Goal: Task Accomplishment & Management: Manage account settings

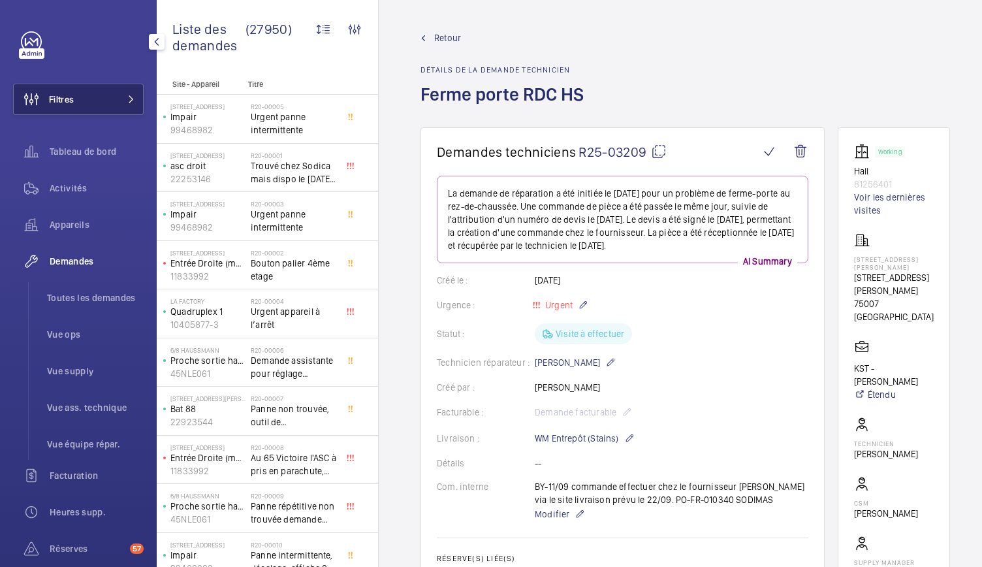
click at [108, 101] on button "Filtres" at bounding box center [78, 99] width 131 height 31
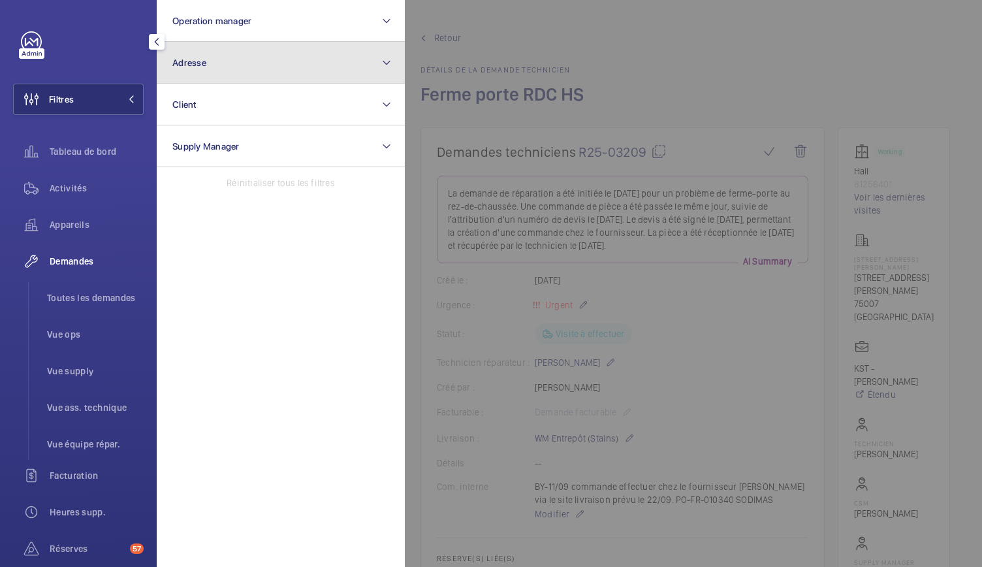
click at [200, 72] on button "Adresse" at bounding box center [281, 63] width 248 height 42
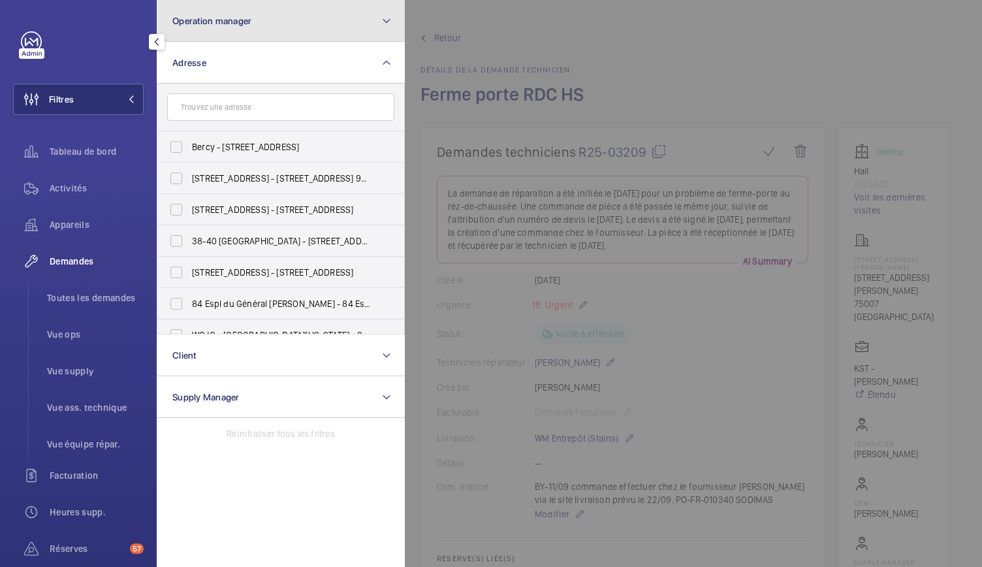
click at [293, 15] on button "Operation manager" at bounding box center [281, 21] width 248 height 42
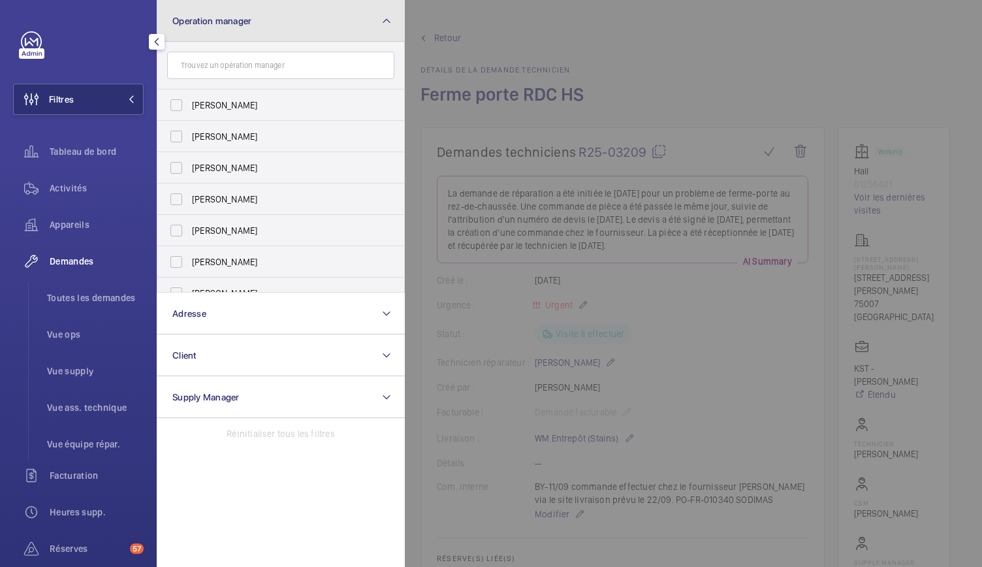
click at [293, 15] on button "Operation manager" at bounding box center [281, 21] width 248 height 42
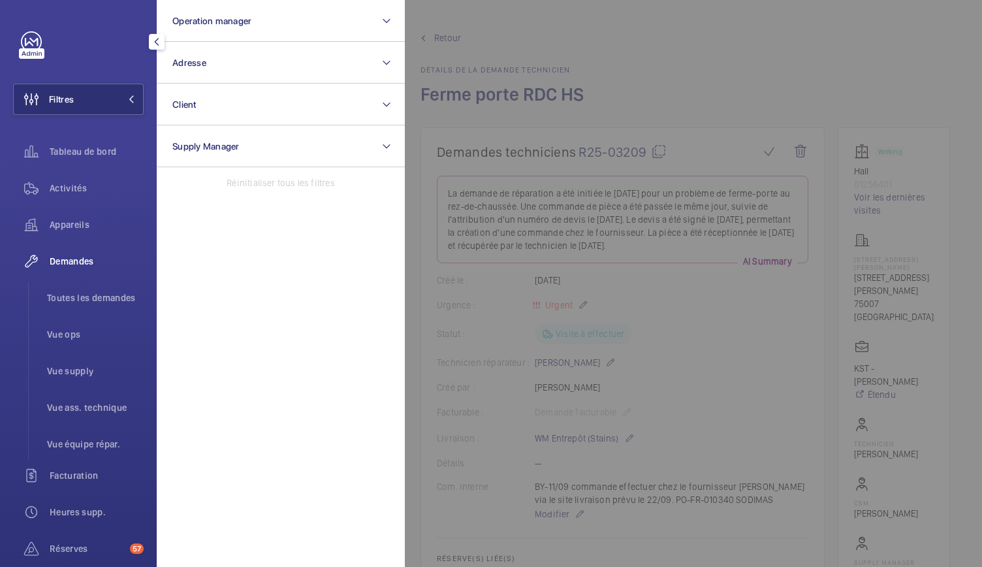
click at [510, 55] on div at bounding box center [896, 283] width 982 height 567
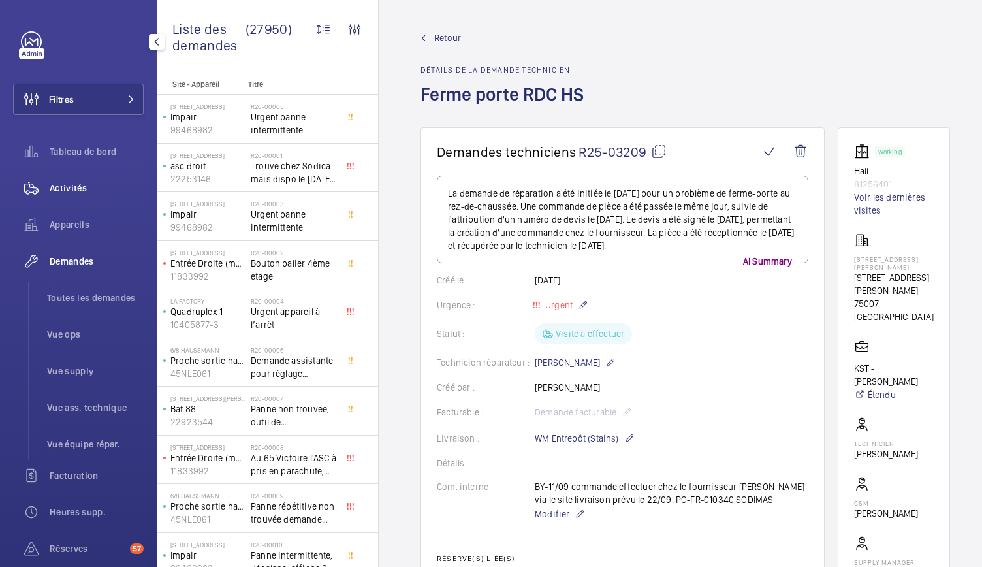
click at [76, 184] on span "Activités" at bounding box center [97, 187] width 94 height 13
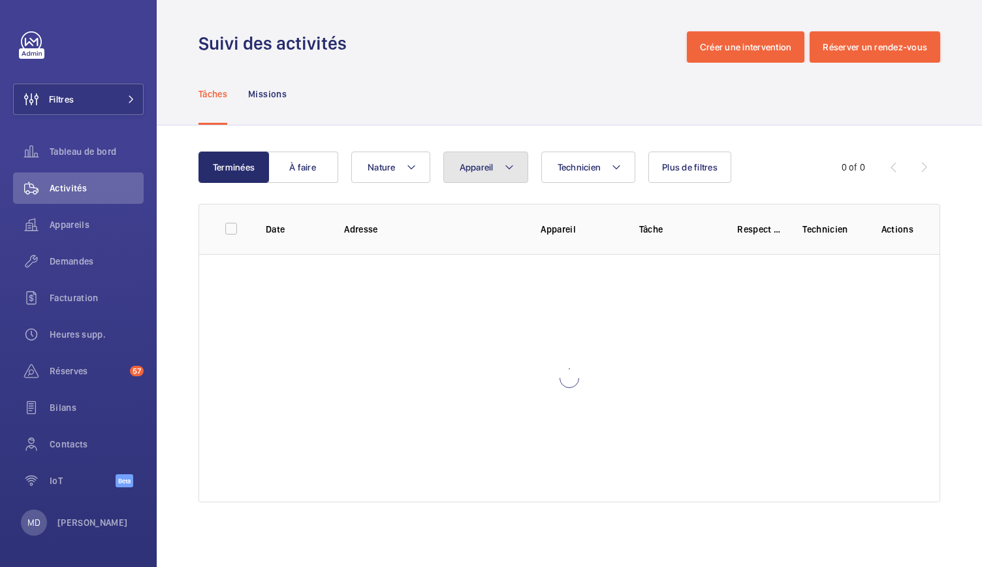
click at [507, 161] on mat-icon at bounding box center [509, 167] width 10 height 16
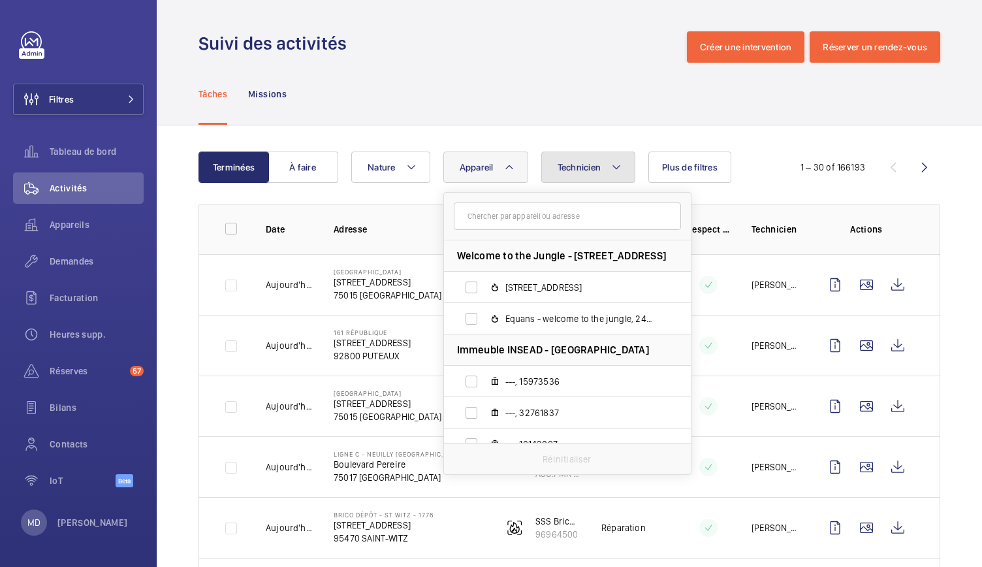
click at [611, 161] on mat-icon at bounding box center [616, 167] width 10 height 16
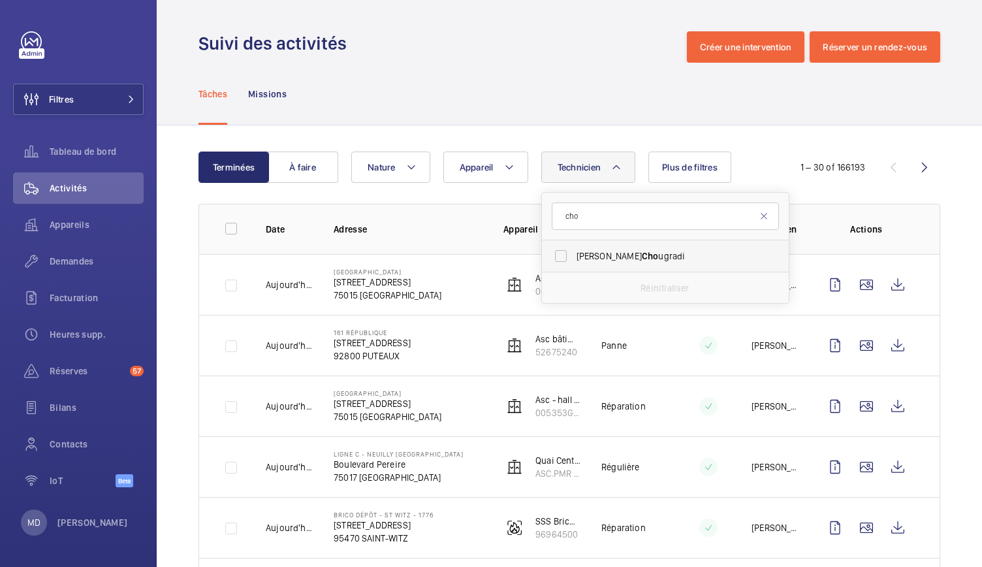
type input "cho"
click at [583, 253] on span "Mohamed Cho ugradi" at bounding box center [666, 255] width 180 height 13
click at [574, 253] on input "Mohamed Cho ugradi" at bounding box center [561, 256] width 26 height 26
checkbox input "true"
click at [554, 98] on div "Tâches Missions" at bounding box center [569, 94] width 742 height 62
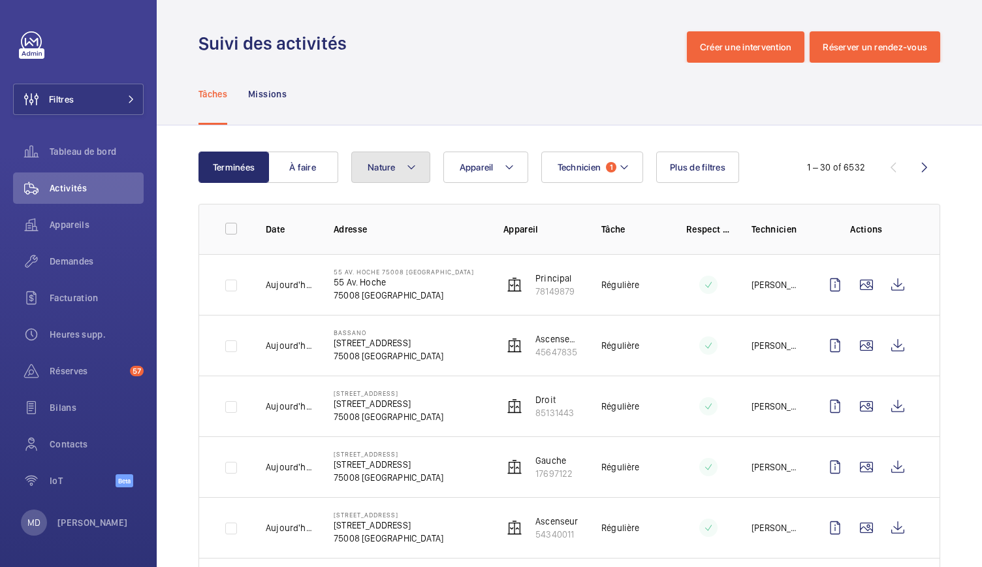
click at [420, 164] on button "Nature" at bounding box center [390, 166] width 79 height 31
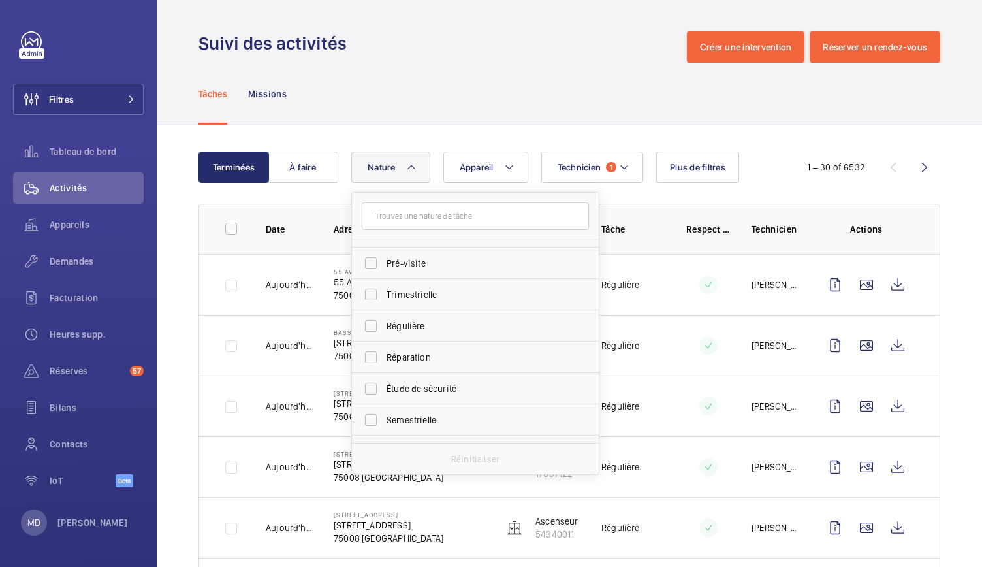
scroll to position [205, 0]
click at [434, 366] on span "Étude de sécurité" at bounding box center [476, 364] width 180 height 13
click at [384, 366] on input "Étude de sécurité" at bounding box center [371, 364] width 26 height 26
checkbox input "true"
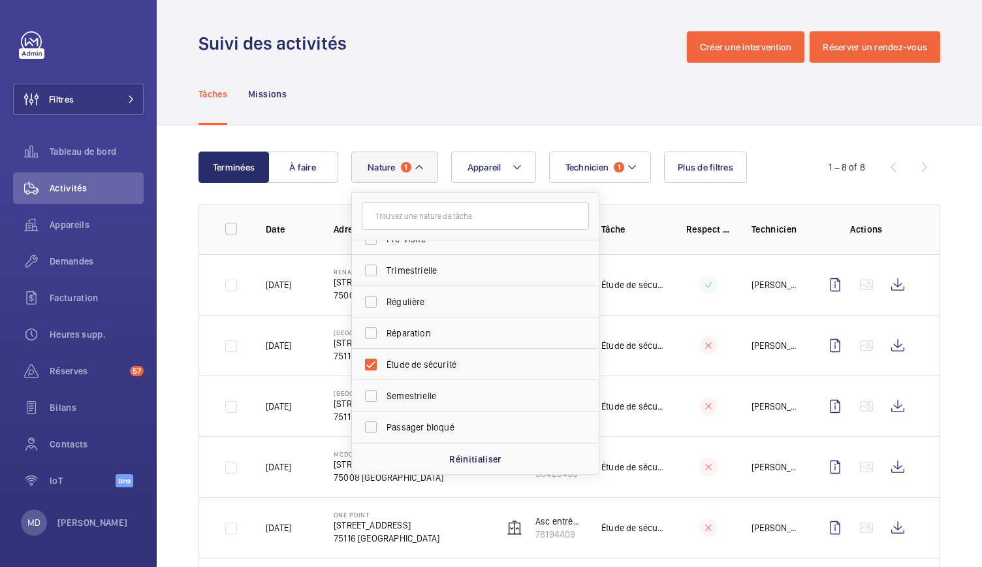
click at [432, 101] on div "Tâches Missions" at bounding box center [569, 94] width 742 height 62
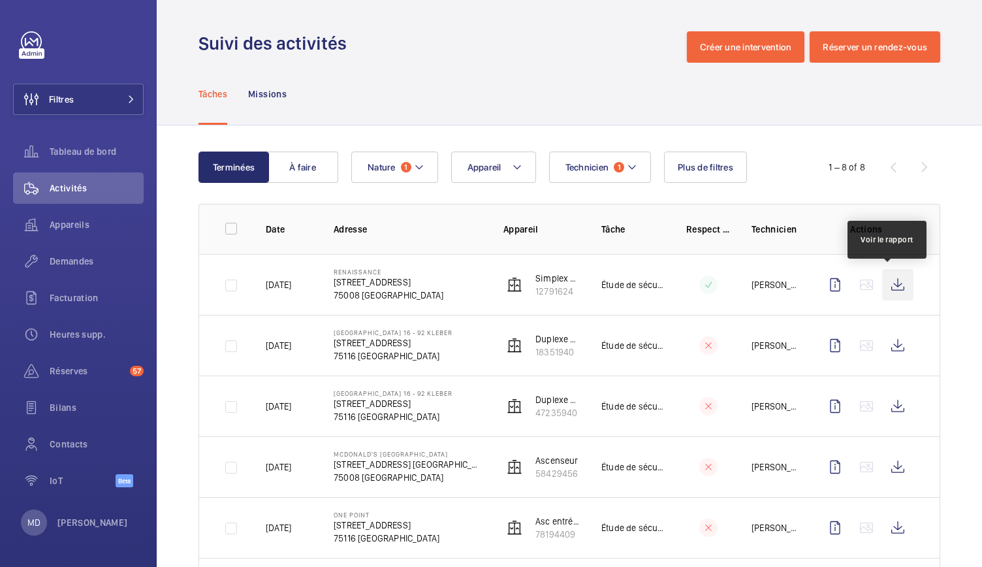
click at [885, 286] on wm-front-icon-button at bounding box center [897, 284] width 31 height 31
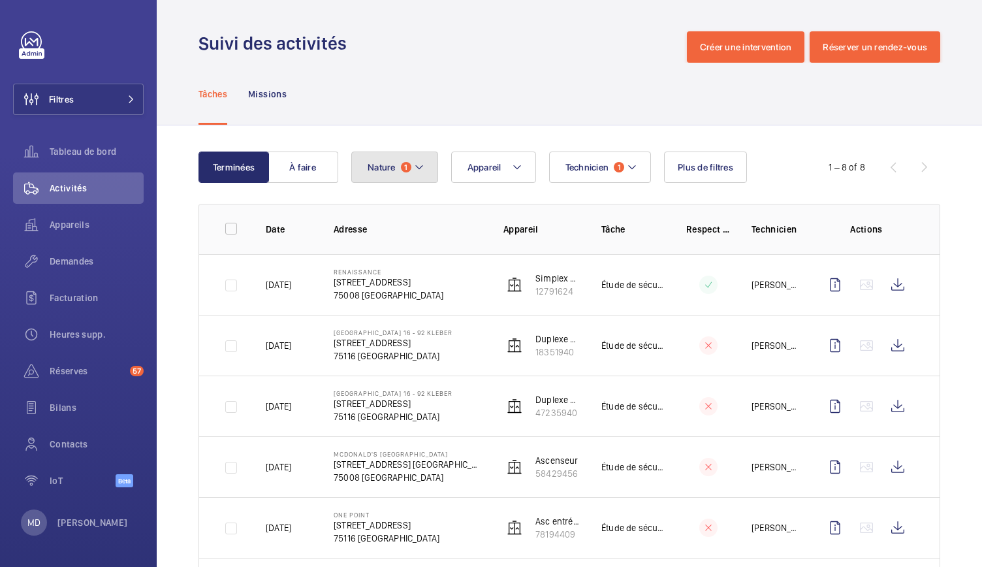
click at [413, 166] on button "Nature 1" at bounding box center [394, 166] width 87 height 31
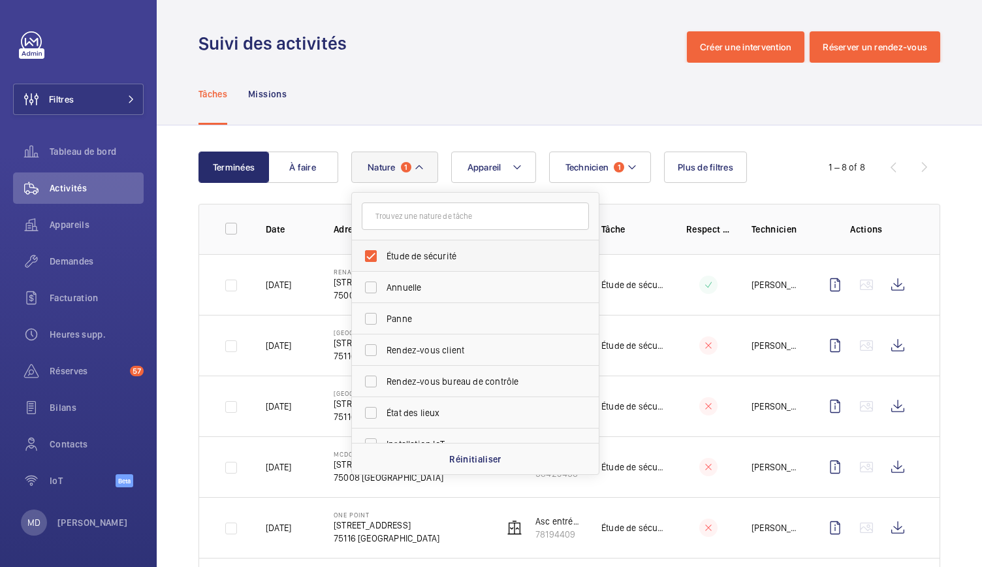
click at [384, 251] on label "Étude de sécurité" at bounding box center [465, 255] width 227 height 31
click at [384, 251] on input "Étude de sécurité" at bounding box center [371, 256] width 26 height 26
checkbox input "false"
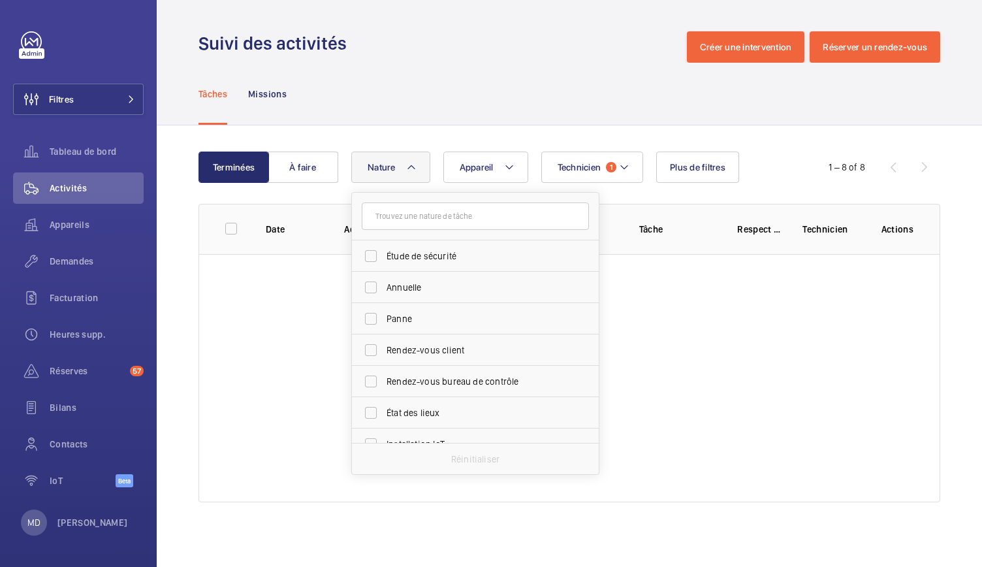
click at [490, 90] on div "Tâches Missions" at bounding box center [569, 94] width 742 height 62
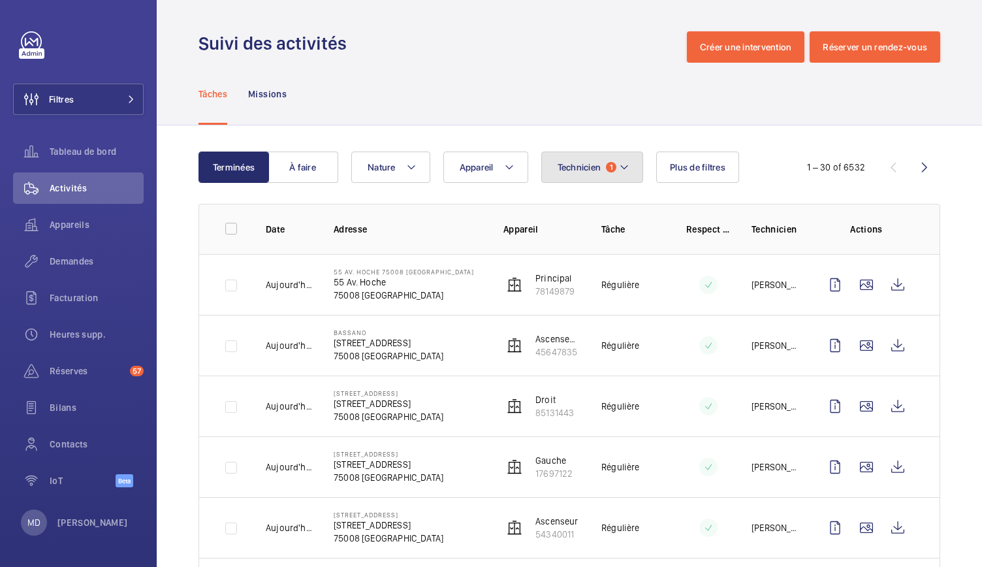
click at [625, 173] on mat-icon at bounding box center [624, 167] width 10 height 16
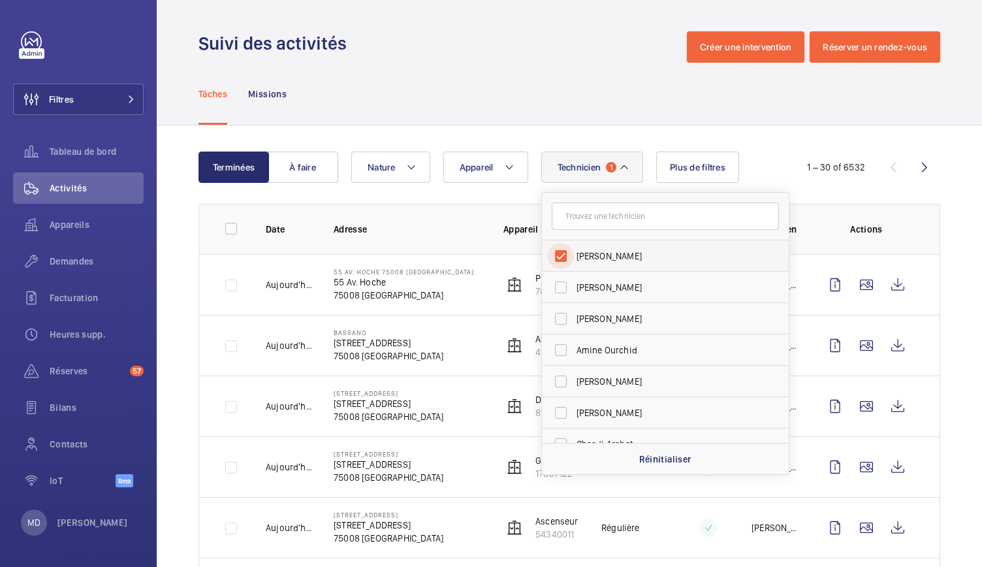
click at [560, 260] on input "Mohamed Chougradi" at bounding box center [561, 256] width 26 height 26
checkbox input "false"
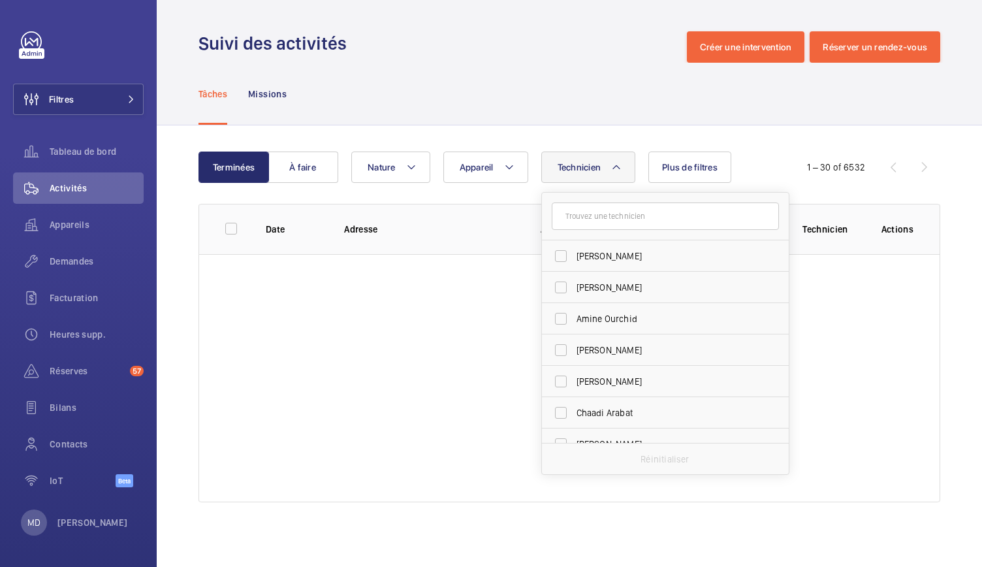
click at [508, 109] on div "Tâches Missions" at bounding box center [569, 94] width 742 height 62
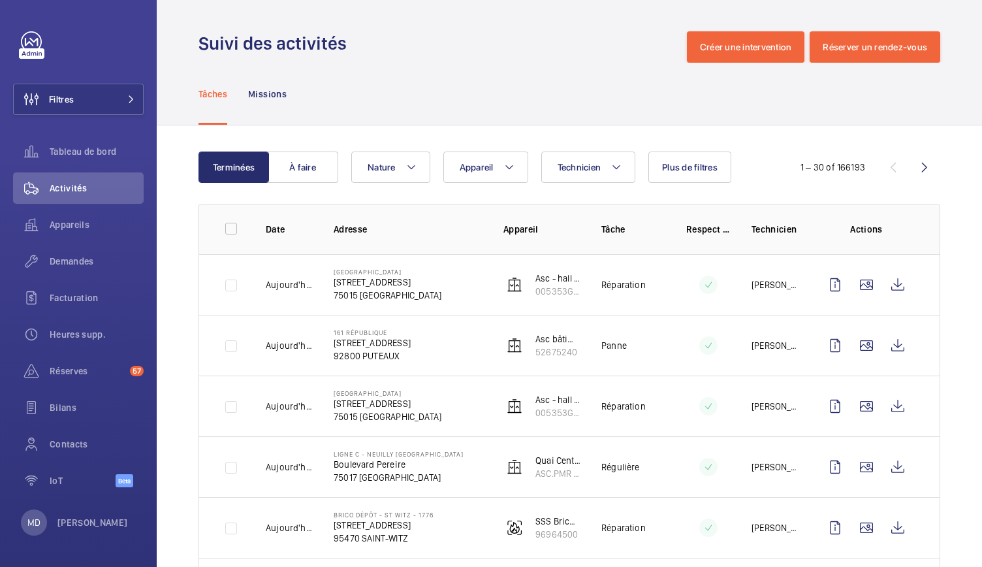
scroll to position [58, 0]
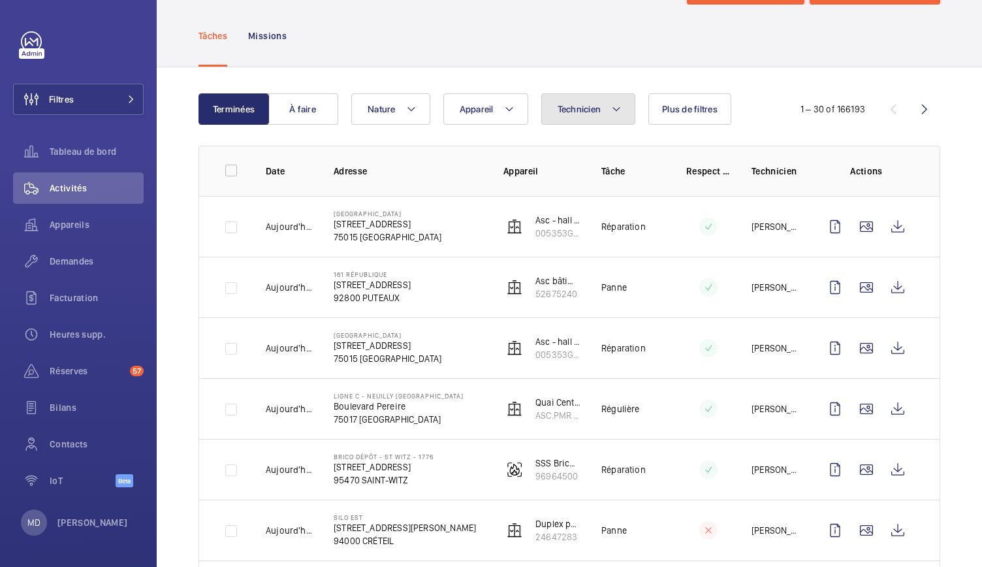
click at [588, 115] on button "Technicien" at bounding box center [588, 108] width 95 height 31
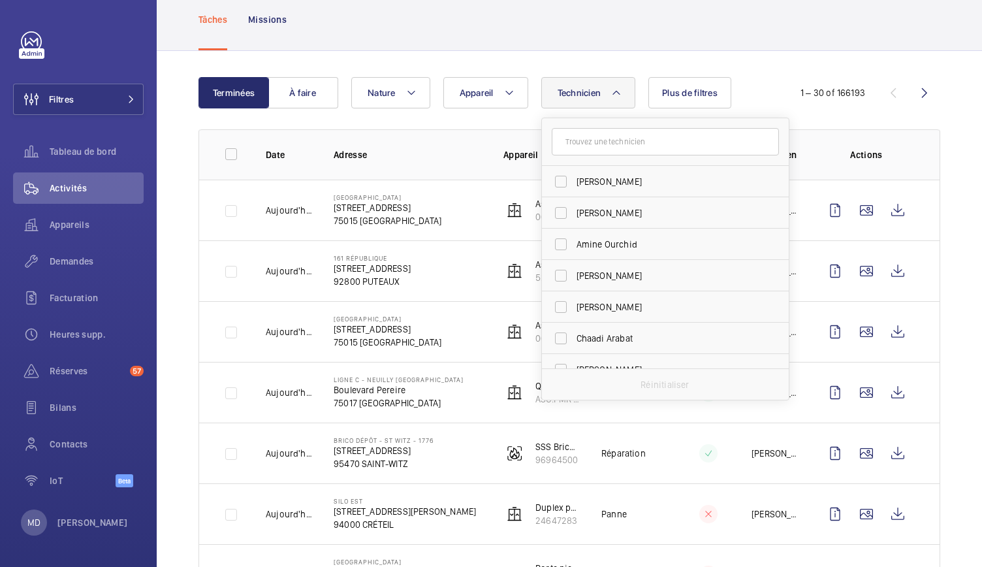
scroll to position [0, 0]
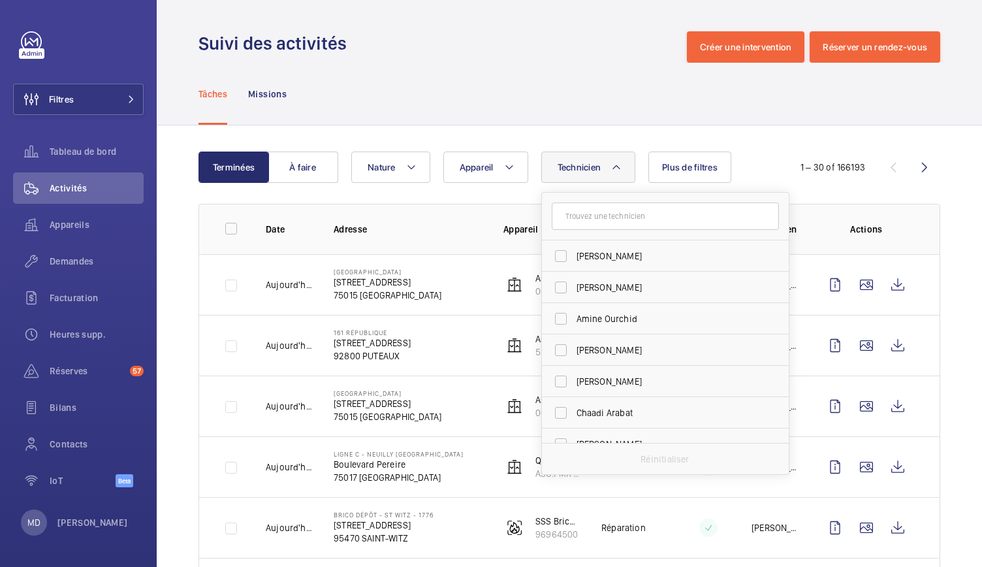
click at [552, 87] on div "Tâches Missions" at bounding box center [569, 94] width 742 height 62
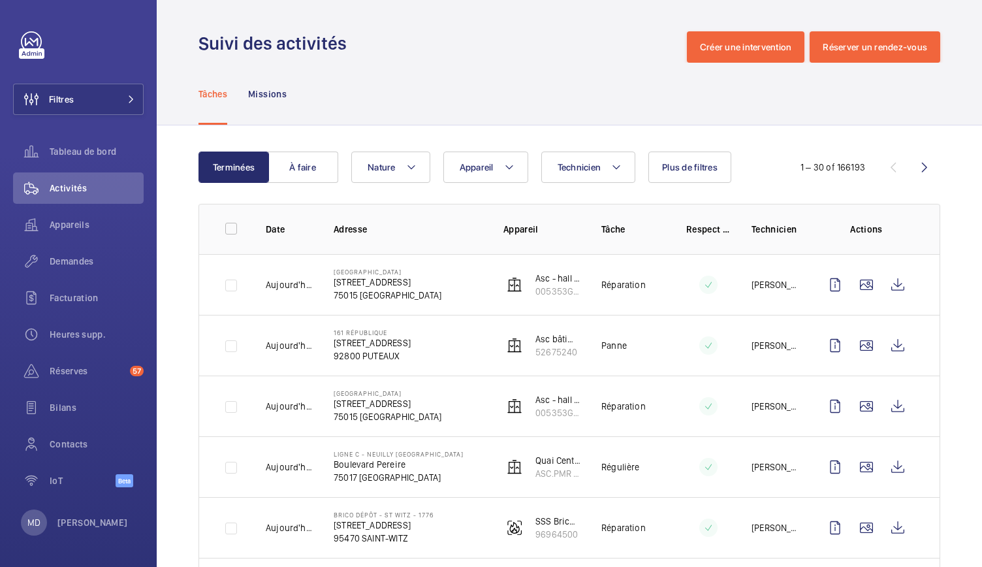
click at [375, 65] on div "Tâches Missions" at bounding box center [569, 94] width 742 height 62
click at [78, 191] on span "Activités" at bounding box center [97, 187] width 94 height 13
click at [430, 165] on div "Technicien Appareil Nature Plus de filtres" at bounding box center [565, 166] width 428 height 31
click at [419, 165] on button "Nature" at bounding box center [390, 166] width 79 height 31
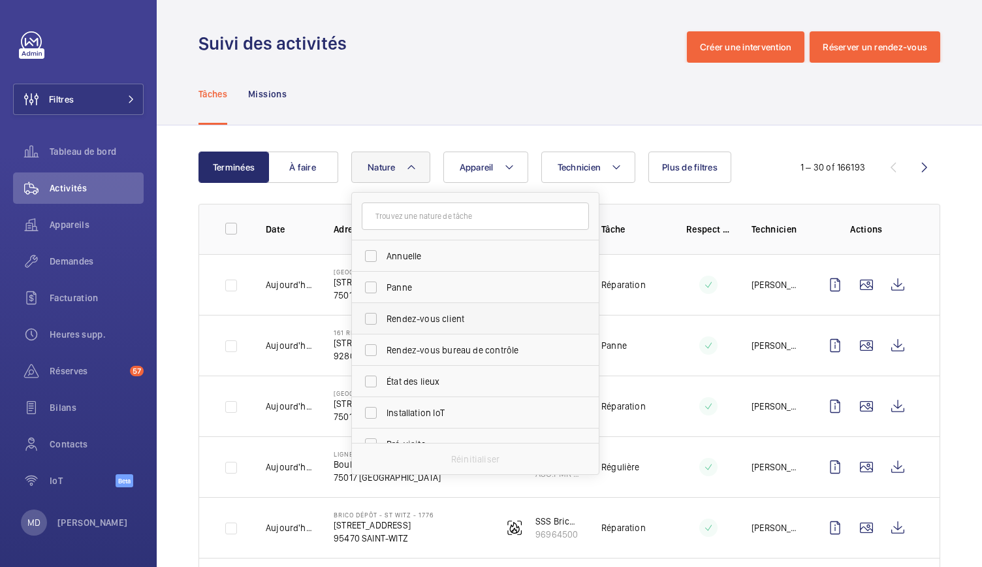
scroll to position [205, 0]
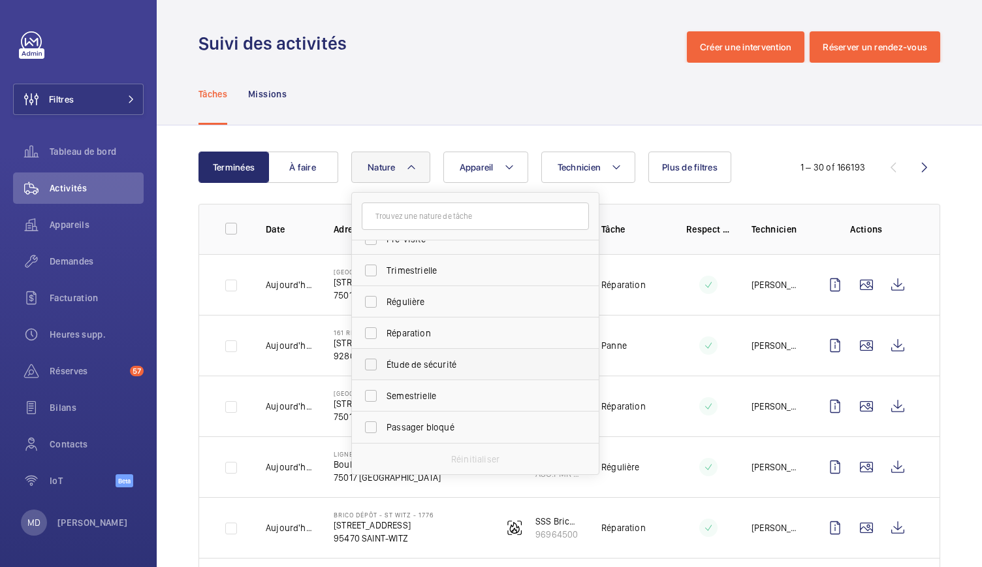
click at [415, 368] on span "Étude de sécurité" at bounding box center [476, 364] width 180 height 13
click at [384, 368] on input "Étude de sécurité" at bounding box center [371, 364] width 26 height 26
checkbox input "true"
click at [457, 110] on div "Tâches Missions" at bounding box center [569, 94] width 742 height 62
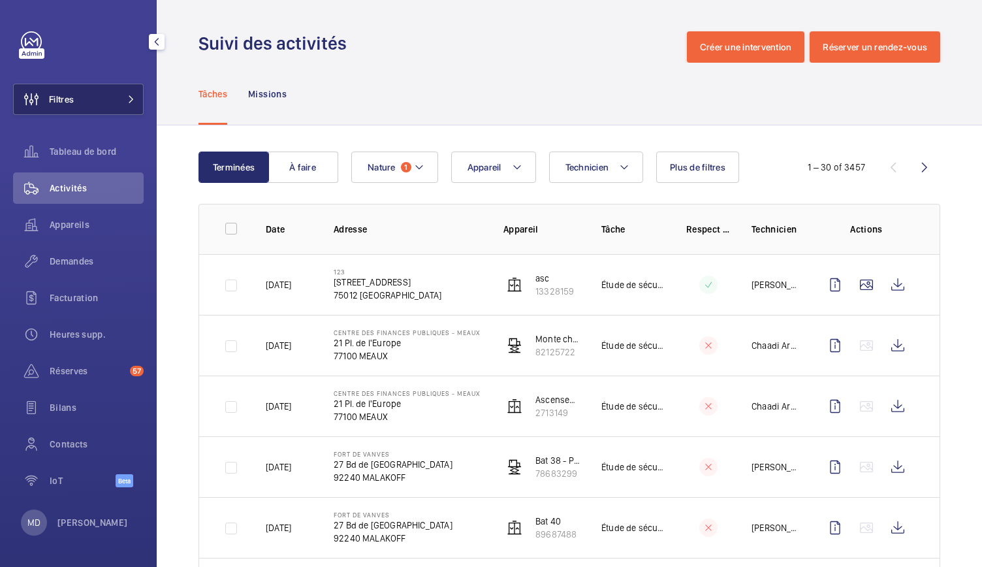
click at [128, 91] on button "Filtres" at bounding box center [78, 99] width 131 height 31
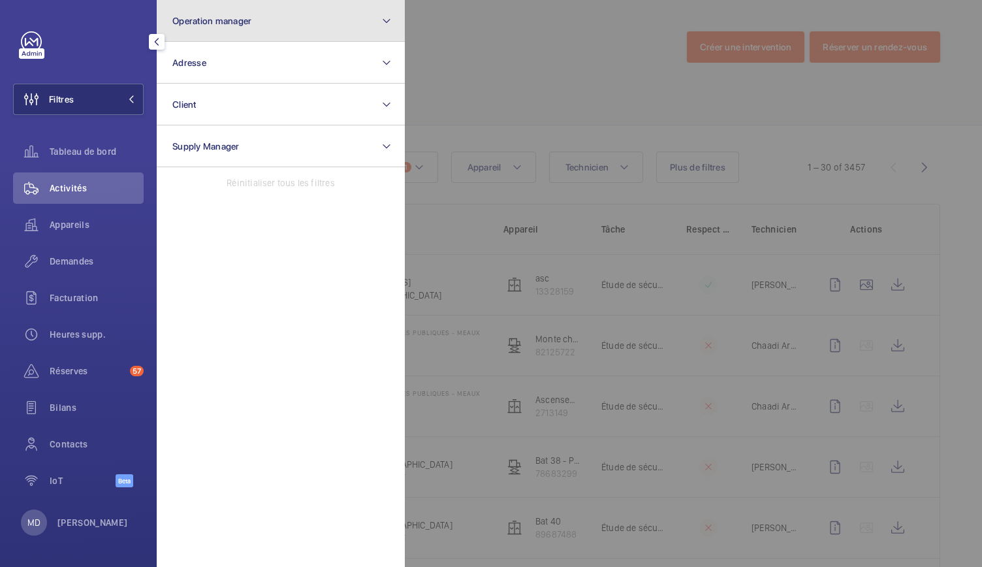
click at [235, 33] on button "Operation manager" at bounding box center [281, 21] width 248 height 42
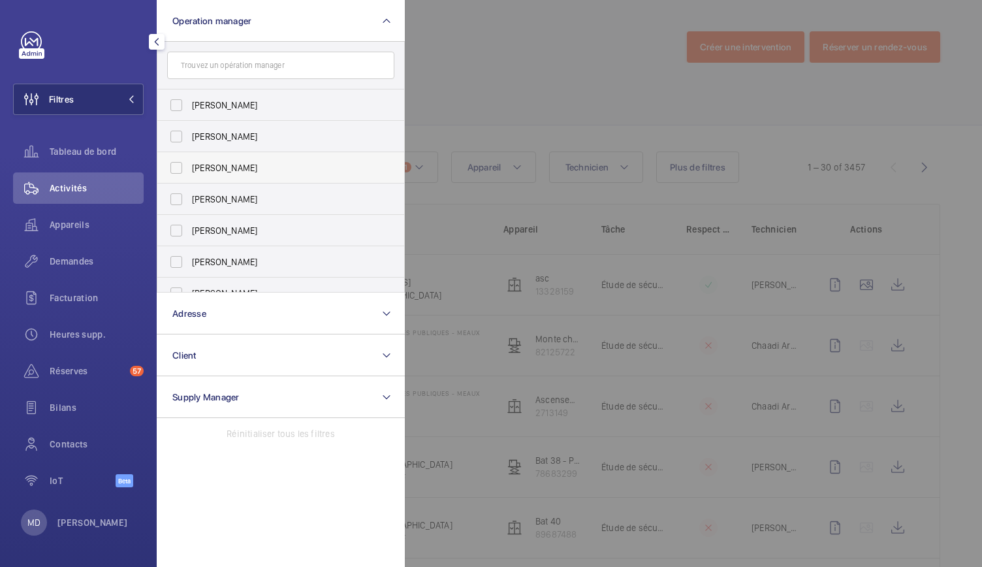
click at [215, 166] on span "Anthony Mouchez" at bounding box center [282, 167] width 180 height 13
click at [189, 166] on input "Anthony Mouchez" at bounding box center [176, 168] width 26 height 26
checkbox input "true"
click at [467, 88] on div at bounding box center [896, 283] width 982 height 567
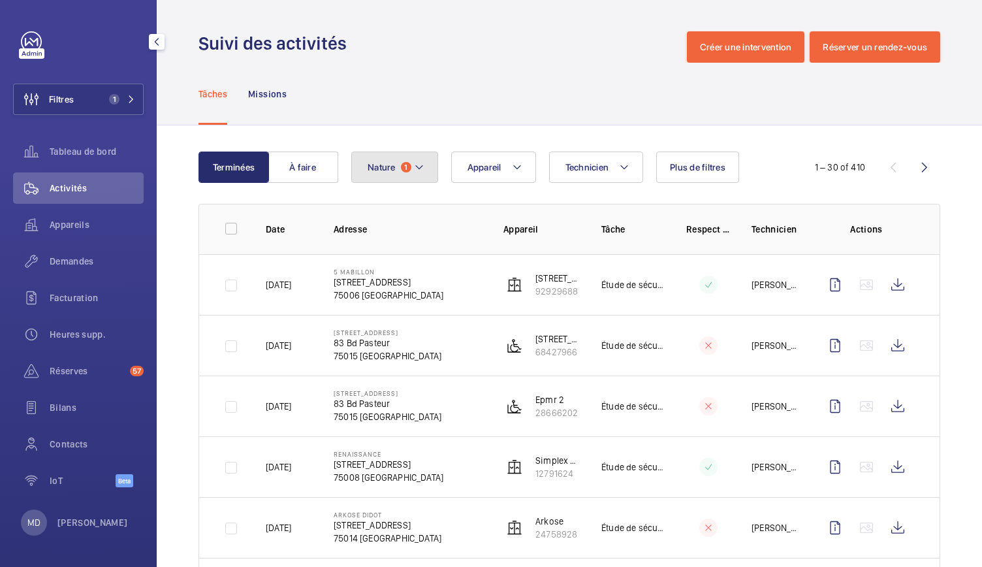
click at [426, 165] on button "Nature 1" at bounding box center [394, 166] width 87 height 31
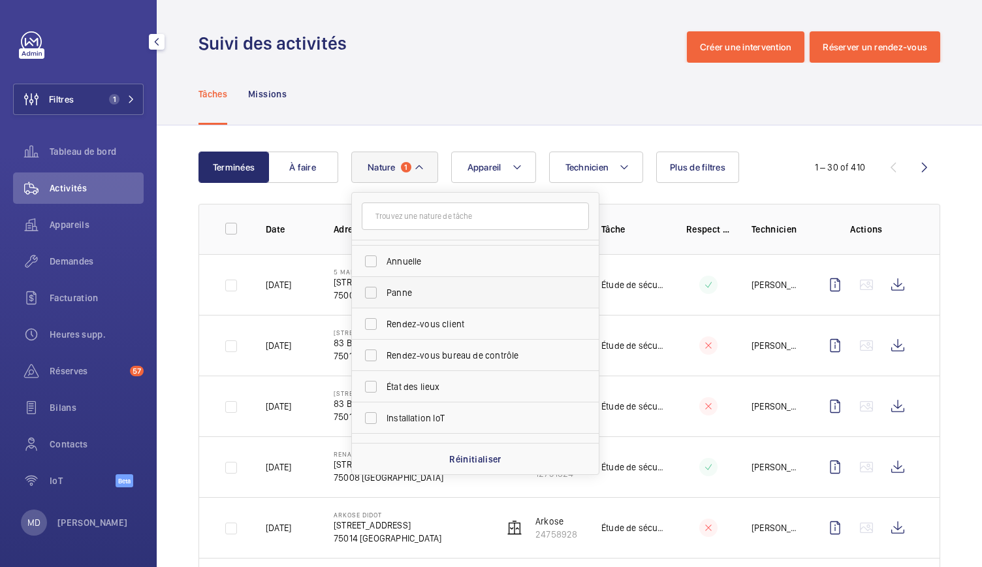
scroll to position [24, 0]
click at [435, 101] on div "Tâches Missions" at bounding box center [569, 94] width 742 height 62
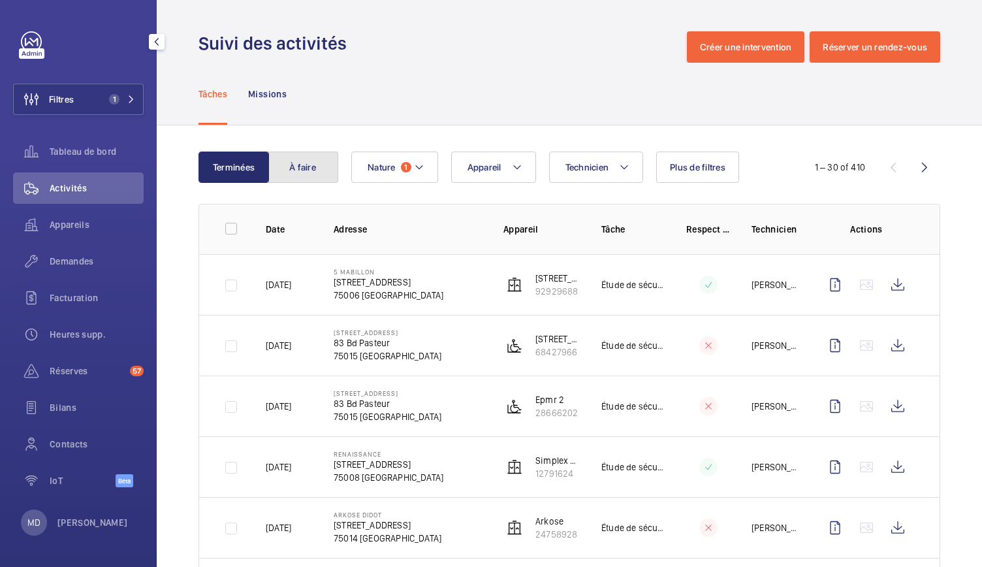
click at [298, 159] on button "À faire" at bounding box center [303, 166] width 71 height 31
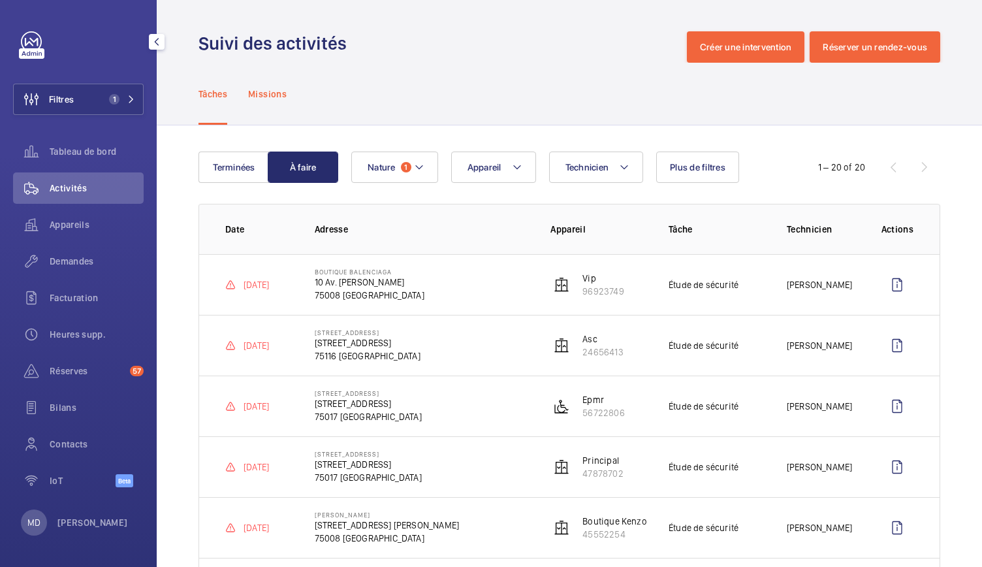
click at [264, 102] on div "Missions" at bounding box center [267, 94] width 39 height 62
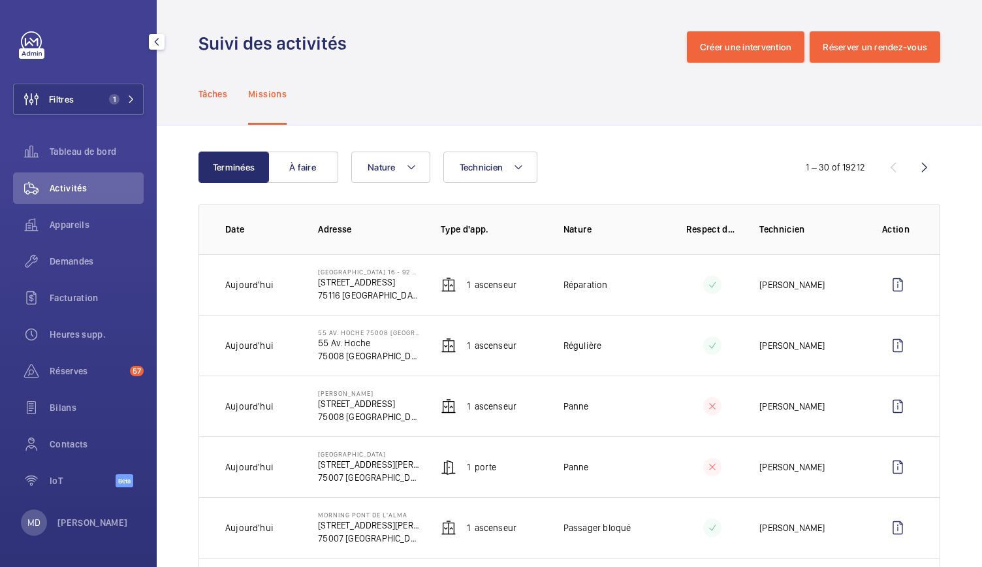
click at [221, 95] on p "Tâches" at bounding box center [212, 93] width 29 height 13
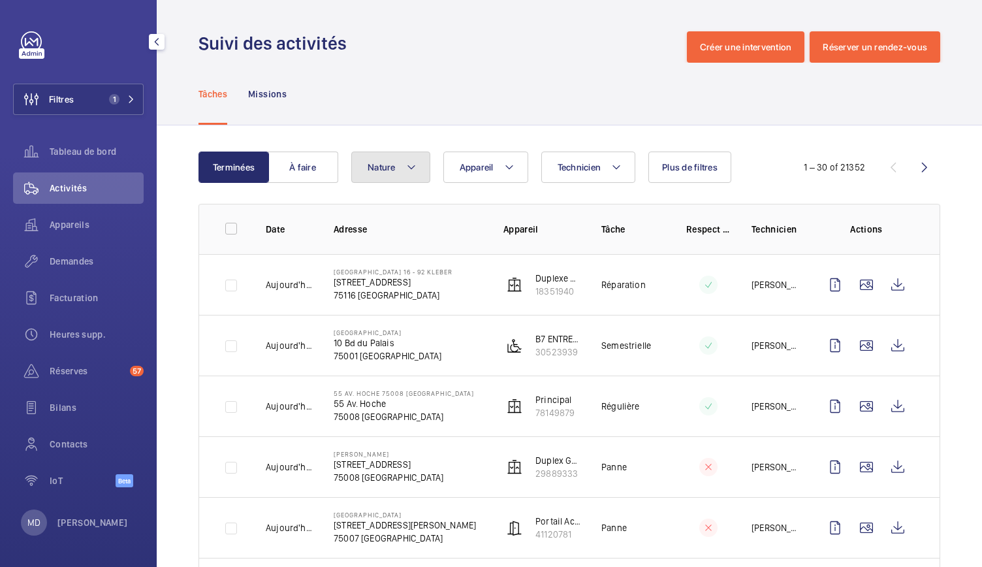
click at [391, 172] on span "Nature" at bounding box center [382, 167] width 28 height 10
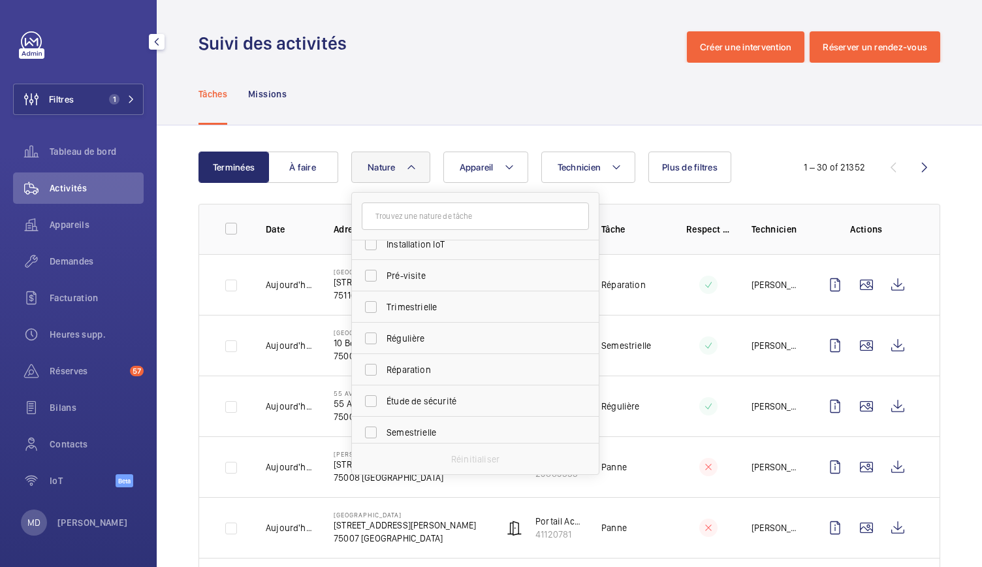
scroll to position [177, 0]
click at [435, 391] on span "Étude de sécurité" at bounding box center [476, 392] width 180 height 13
click at [384, 391] on input "Étude de sécurité" at bounding box center [371, 392] width 26 height 26
checkbox input "true"
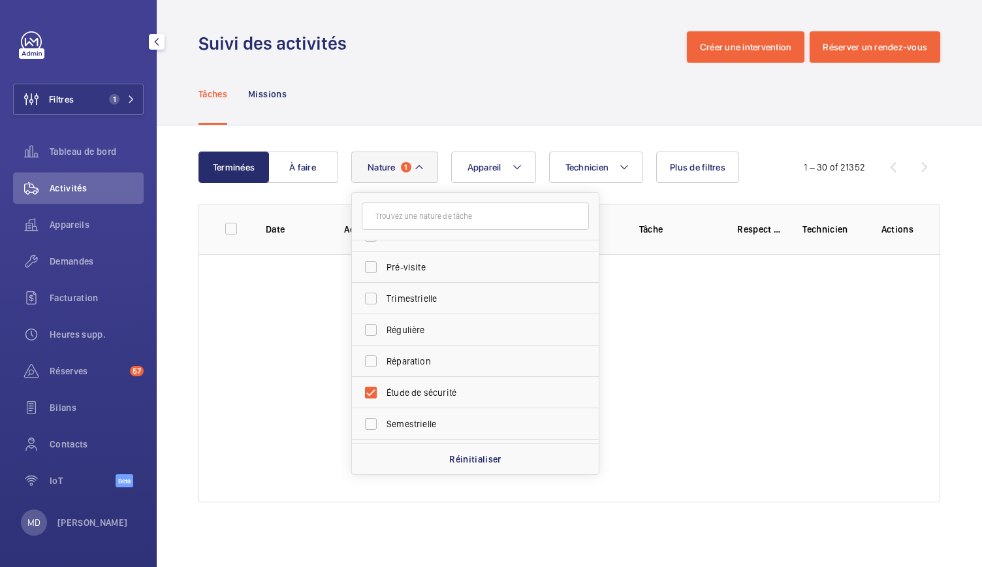
click at [399, 104] on div "Tâches Missions" at bounding box center [569, 94] width 742 height 62
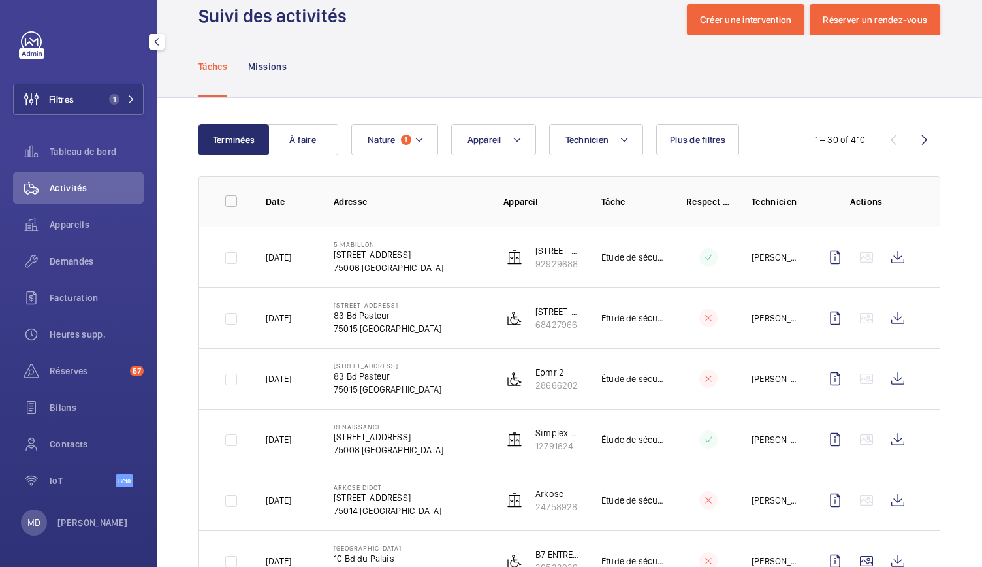
scroll to position [35, 0]
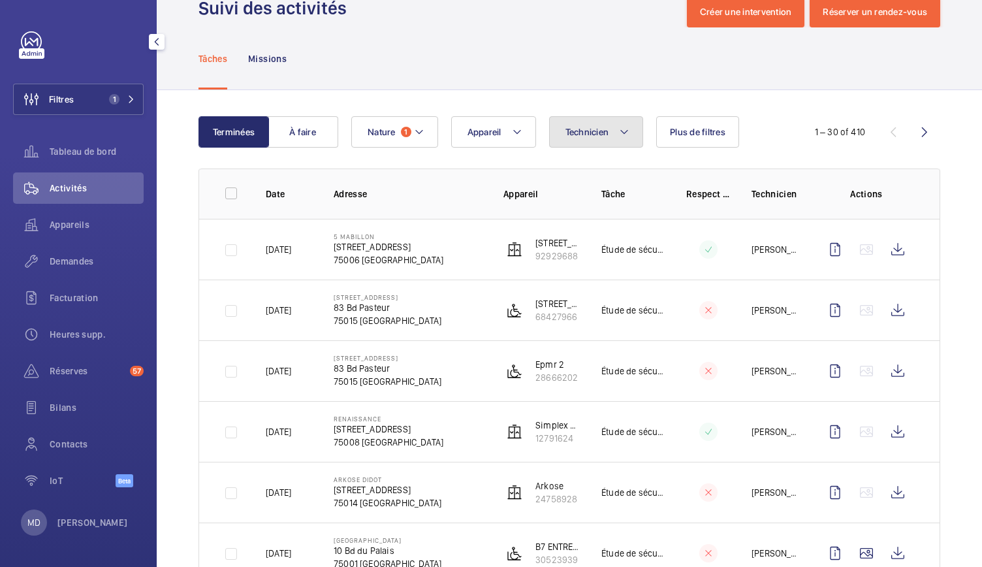
click at [621, 126] on mat-icon at bounding box center [624, 132] width 10 height 16
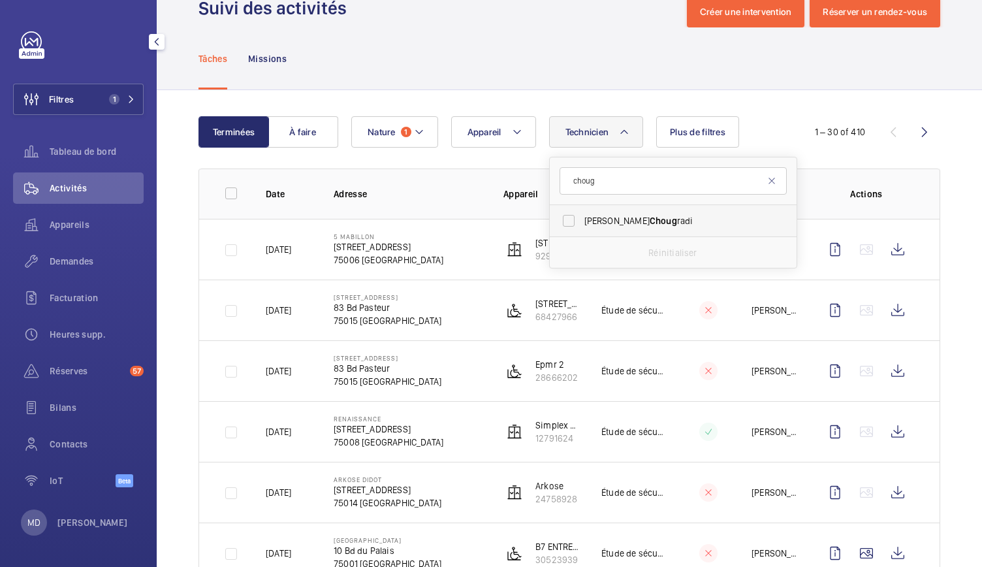
type input "choug"
click at [620, 217] on span "Mohamed Choug radi" at bounding box center [674, 220] width 180 height 13
click at [582, 217] on input "Mohamed Choug radi" at bounding box center [569, 221] width 26 height 26
checkbox input "true"
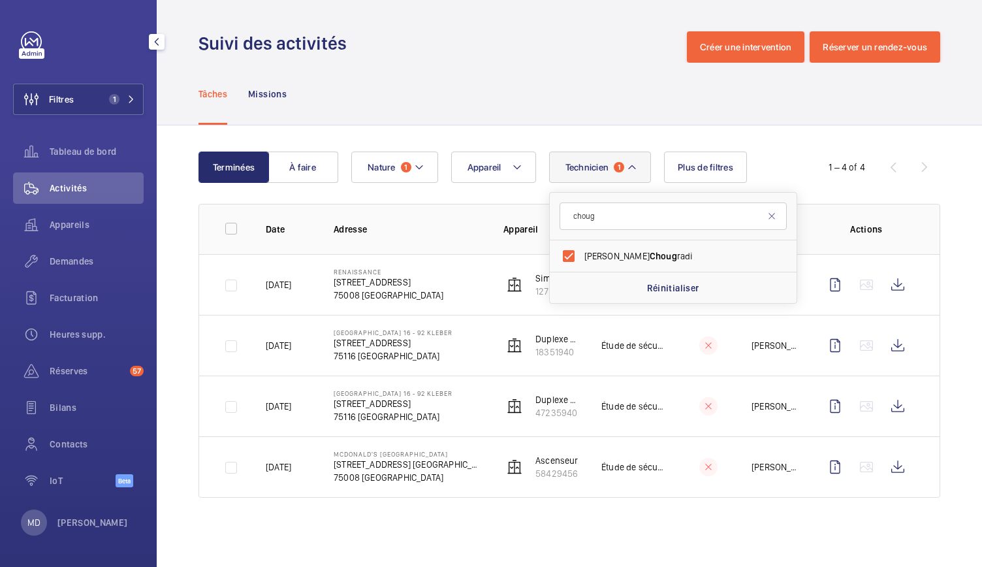
click at [562, 96] on div "Tâches Missions" at bounding box center [569, 94] width 742 height 62
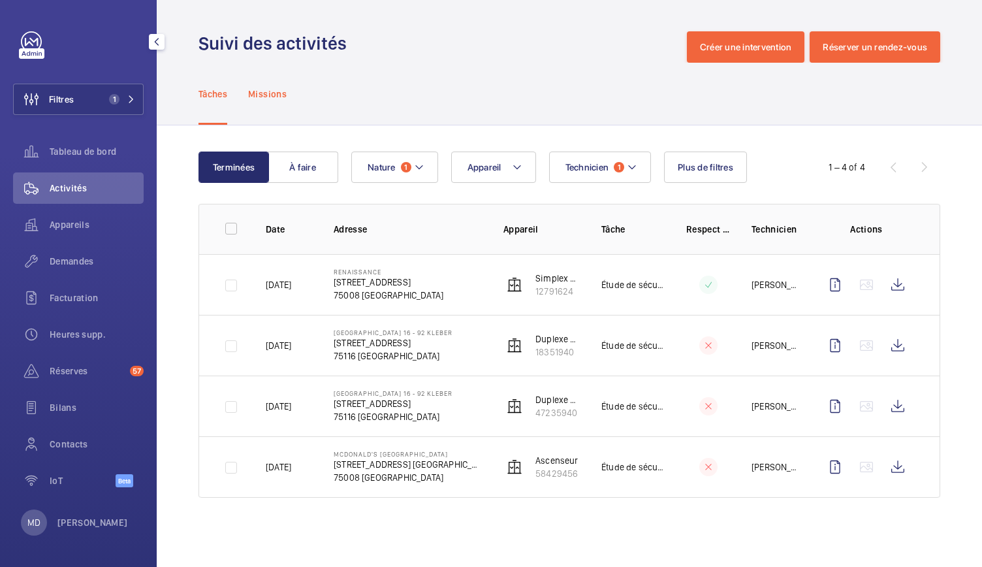
click at [282, 95] on p "Missions" at bounding box center [267, 93] width 39 height 13
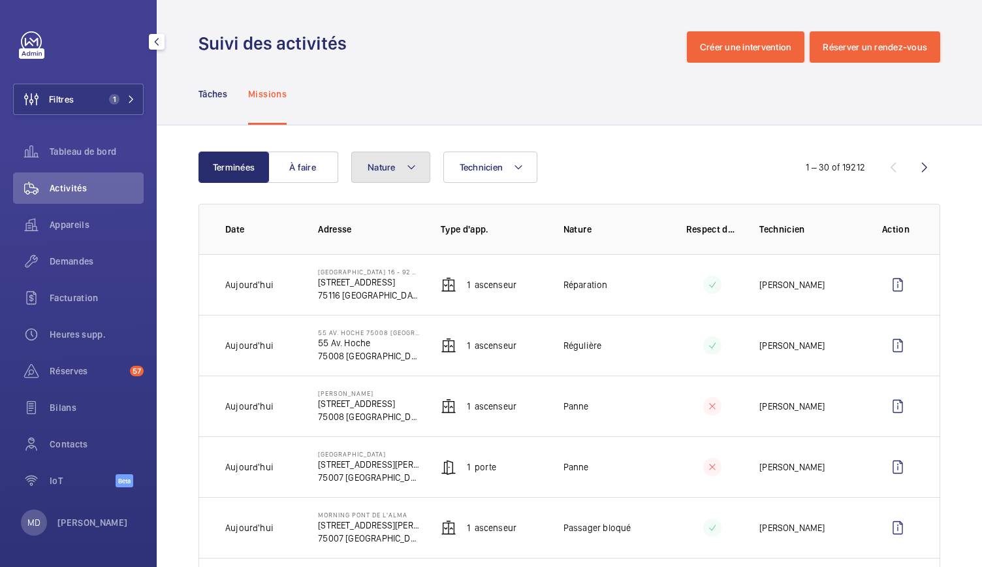
click at [390, 178] on button "Nature" at bounding box center [390, 166] width 79 height 31
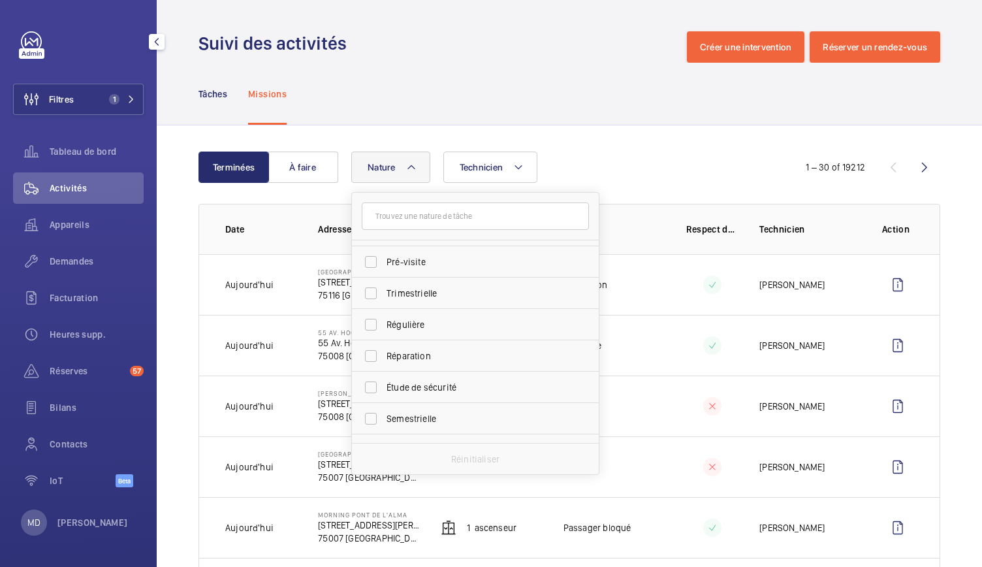
scroll to position [205, 0]
click at [427, 359] on span "Étude de sécurité" at bounding box center [476, 364] width 180 height 13
click at [384, 359] on input "Étude de sécurité" at bounding box center [371, 364] width 26 height 26
checkbox input "true"
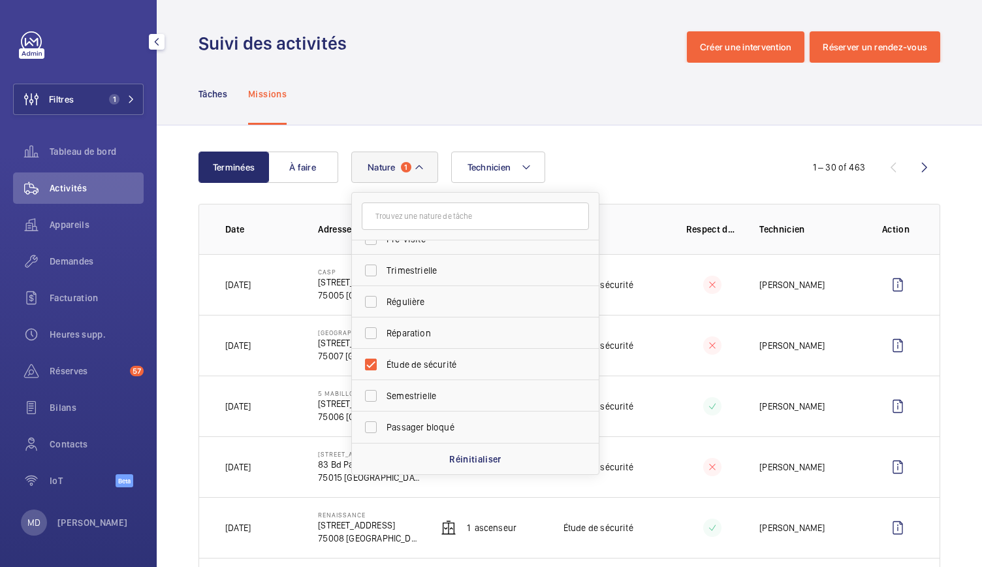
click at [394, 104] on div "Tâches Missions" at bounding box center [569, 94] width 742 height 62
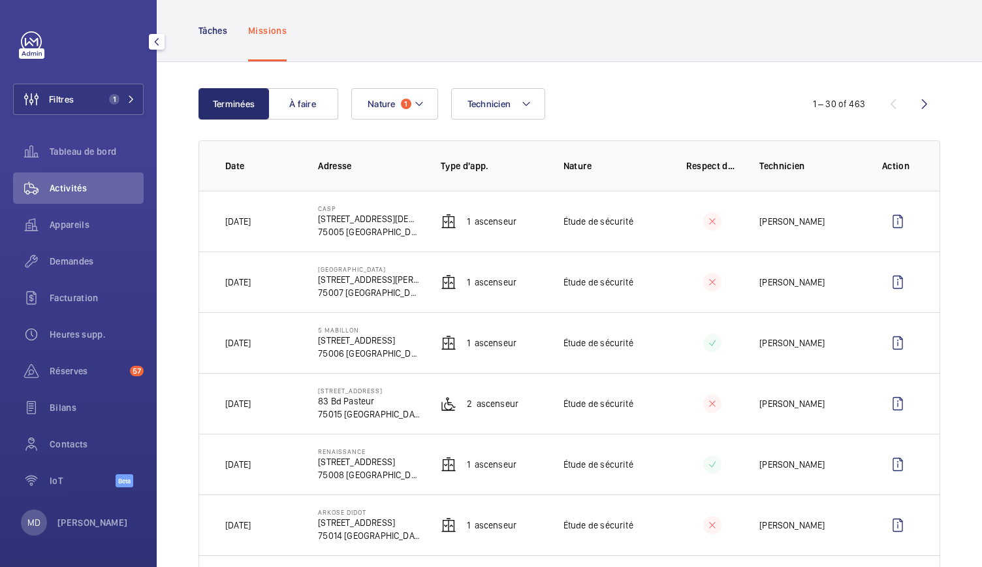
scroll to position [63, 0]
click at [525, 103] on mat-icon at bounding box center [526, 105] width 10 height 16
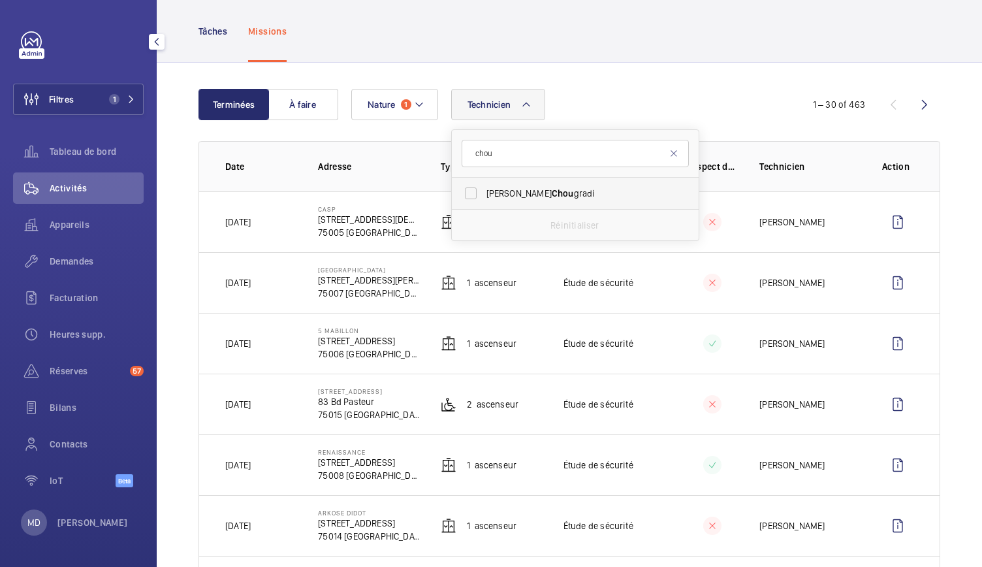
type input "chou"
click at [520, 188] on span "Mohamed Chou gradi" at bounding box center [576, 193] width 180 height 13
click at [484, 188] on input "Mohamed Chou gradi" at bounding box center [471, 193] width 26 height 26
checkbox input "true"
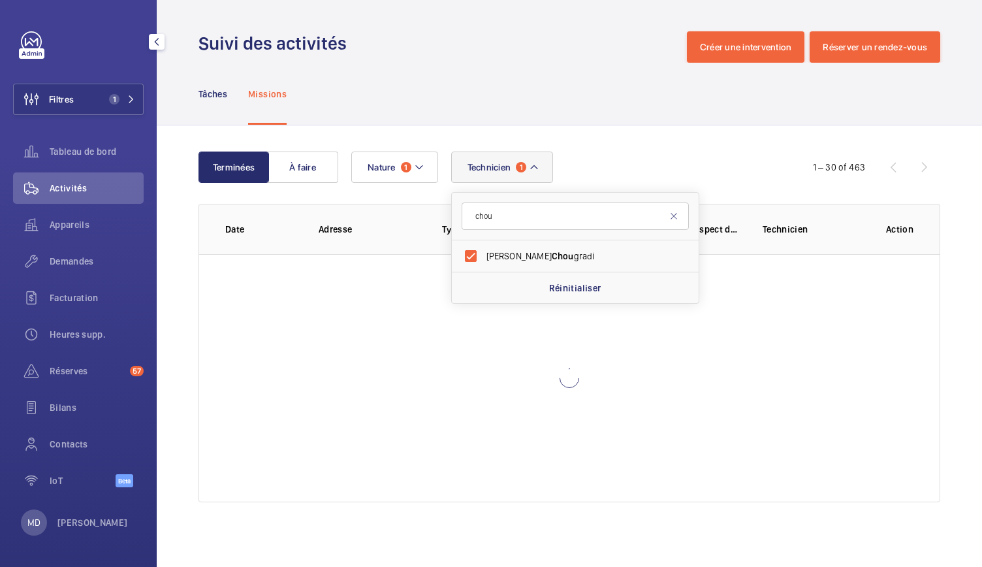
click at [561, 90] on div "Tâches Missions" at bounding box center [569, 94] width 742 height 62
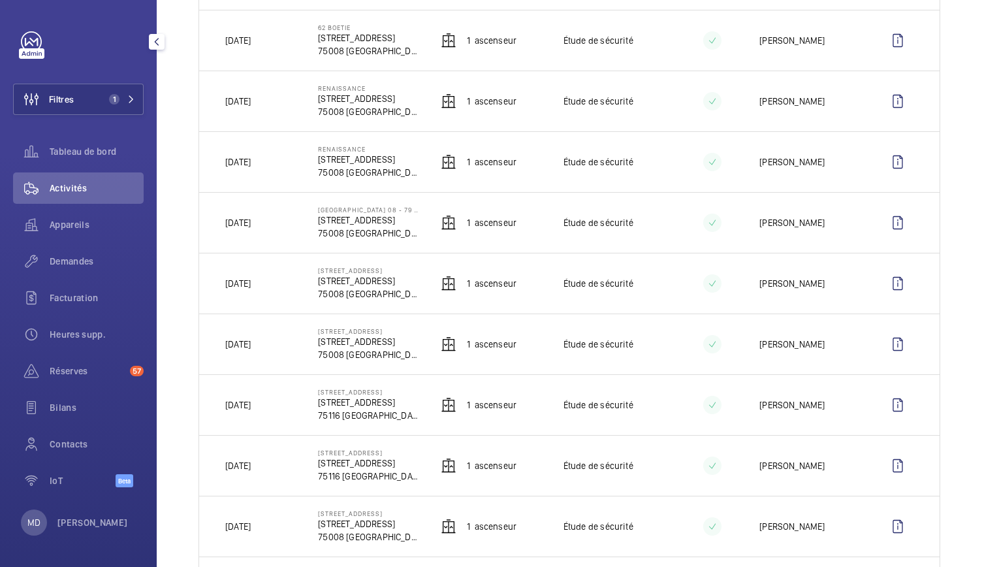
scroll to position [1533, 0]
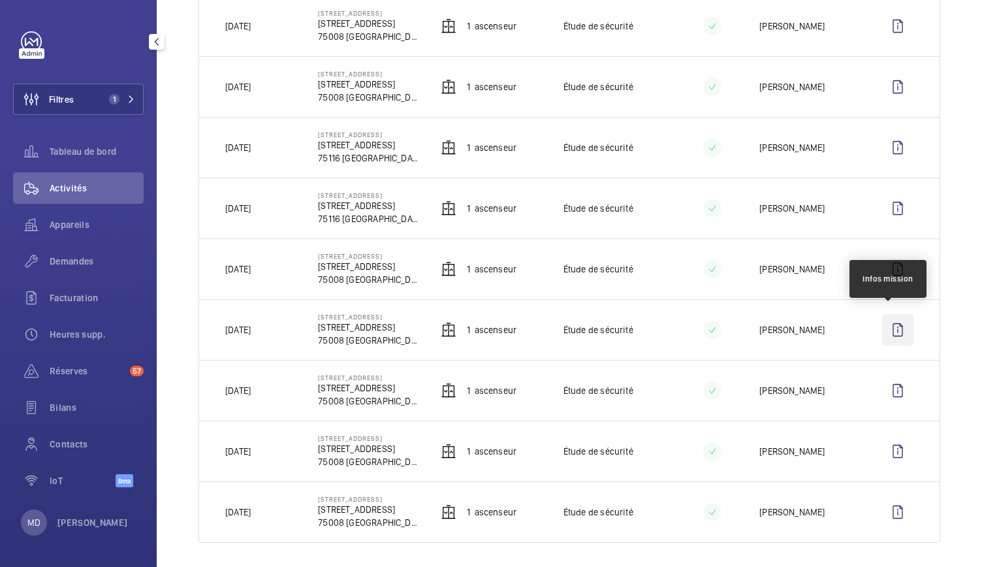
click at [882, 324] on wm-front-icon-button at bounding box center [897, 329] width 31 height 31
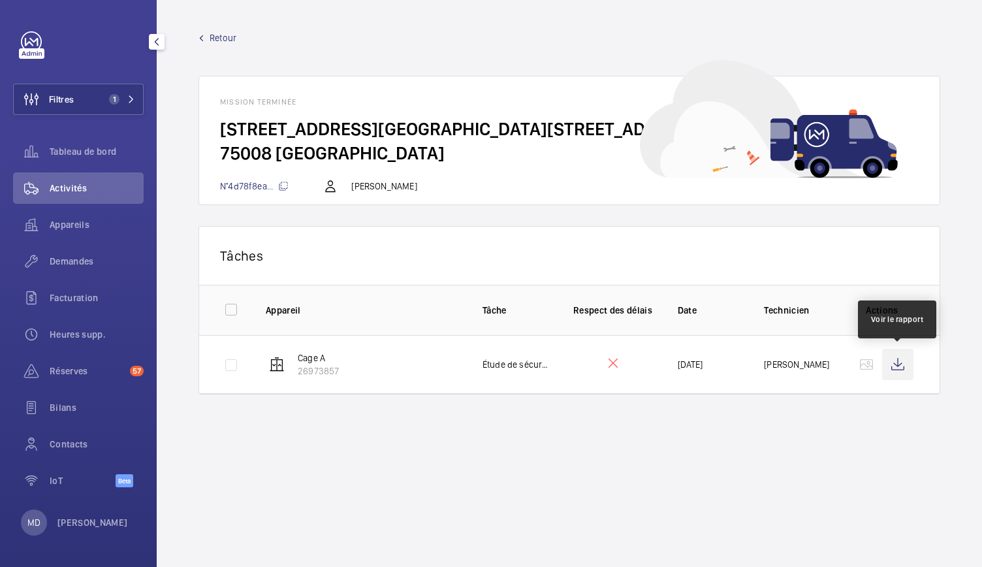
click at [897, 366] on wm-front-icon-button at bounding box center [897, 364] width 31 height 31
click at [211, 39] on span "Retour" at bounding box center [223, 37] width 27 height 13
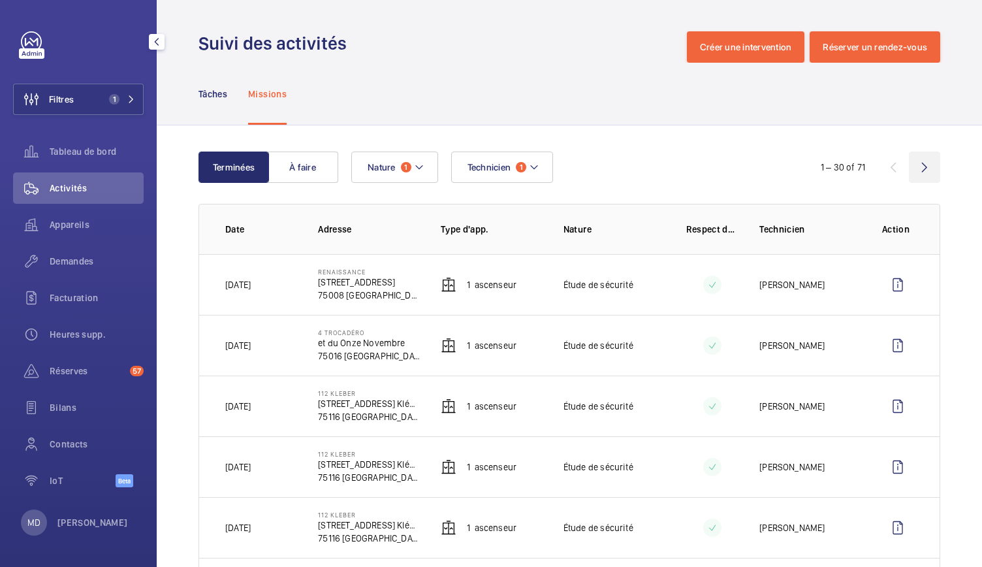
click at [916, 172] on wm-front-icon-button at bounding box center [924, 166] width 31 height 31
click at [911, 174] on wm-front-icon-button at bounding box center [924, 166] width 31 height 31
click at [878, 168] on wm-front-icon-button at bounding box center [892, 166] width 31 height 31
click at [885, 172] on wm-front-icon-button at bounding box center [892, 166] width 31 height 31
click at [534, 165] on mat-icon at bounding box center [534, 167] width 10 height 16
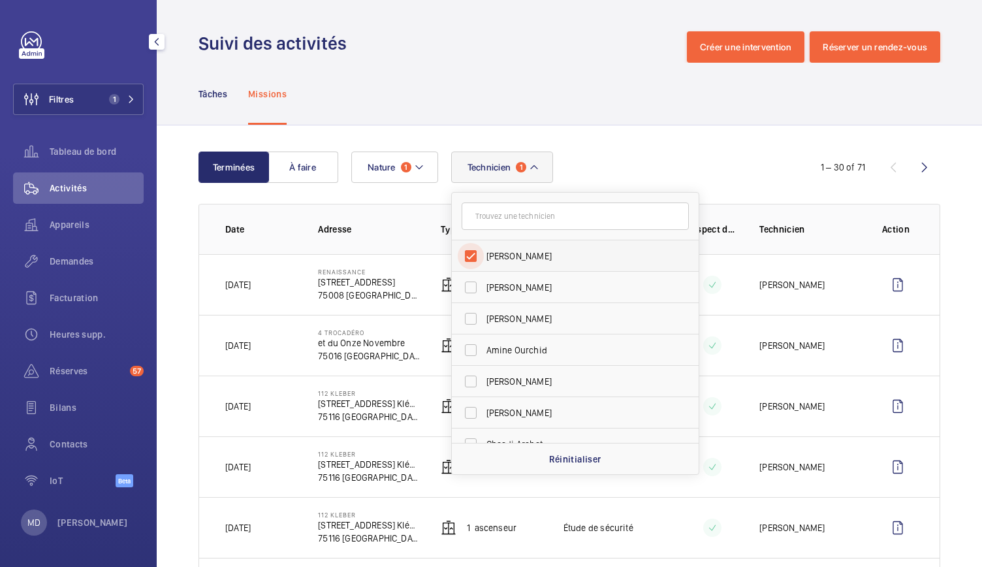
click at [471, 258] on input "Mohamed Chougradi" at bounding box center [471, 256] width 26 height 26
checkbox input "false"
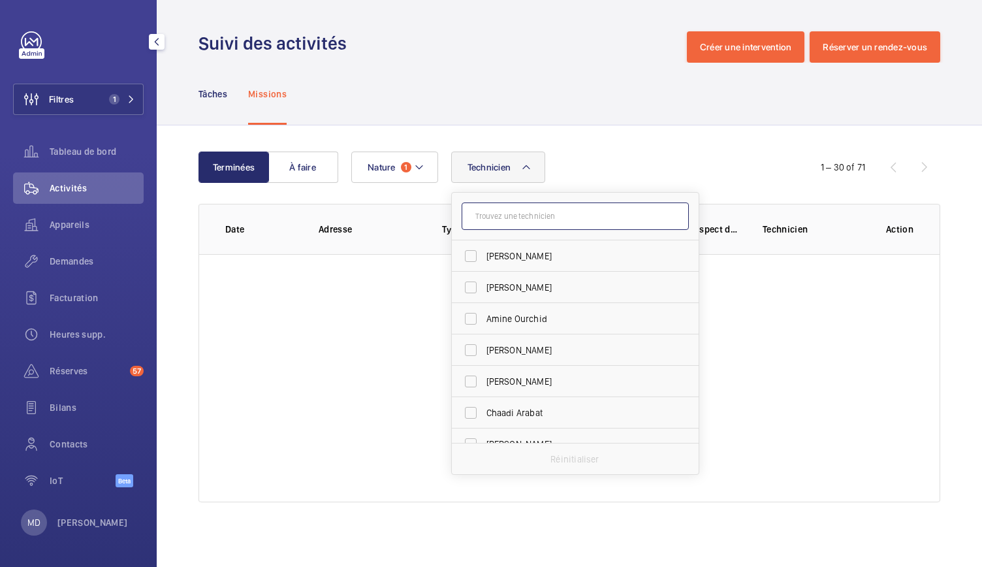
click at [488, 219] on input "text" at bounding box center [575, 215] width 227 height 27
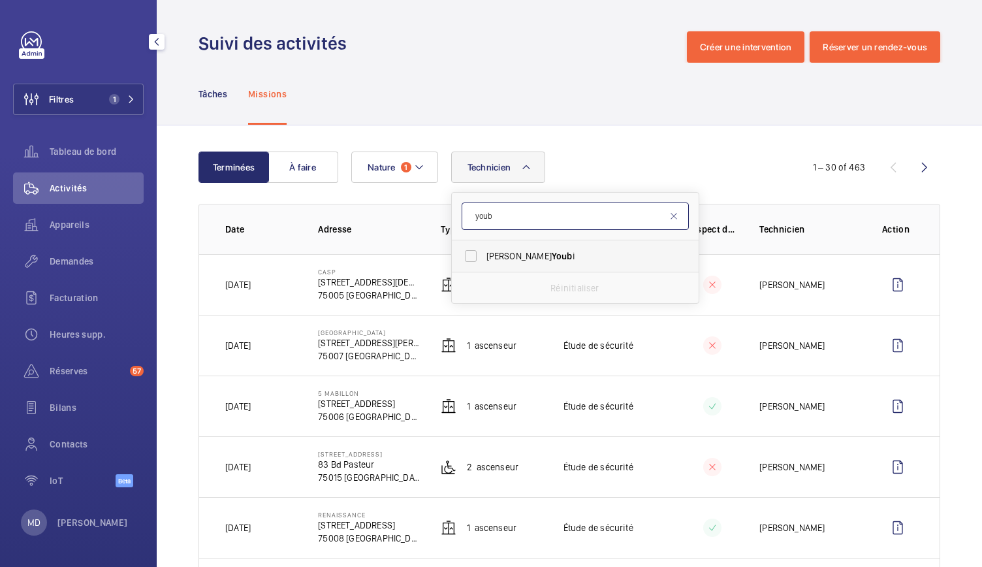
type input "youb"
click at [496, 255] on span "Mohamed Youb i" at bounding box center [576, 255] width 180 height 13
click at [484, 255] on input "Mohamed Youb i" at bounding box center [471, 256] width 26 height 26
checkbox input "true"
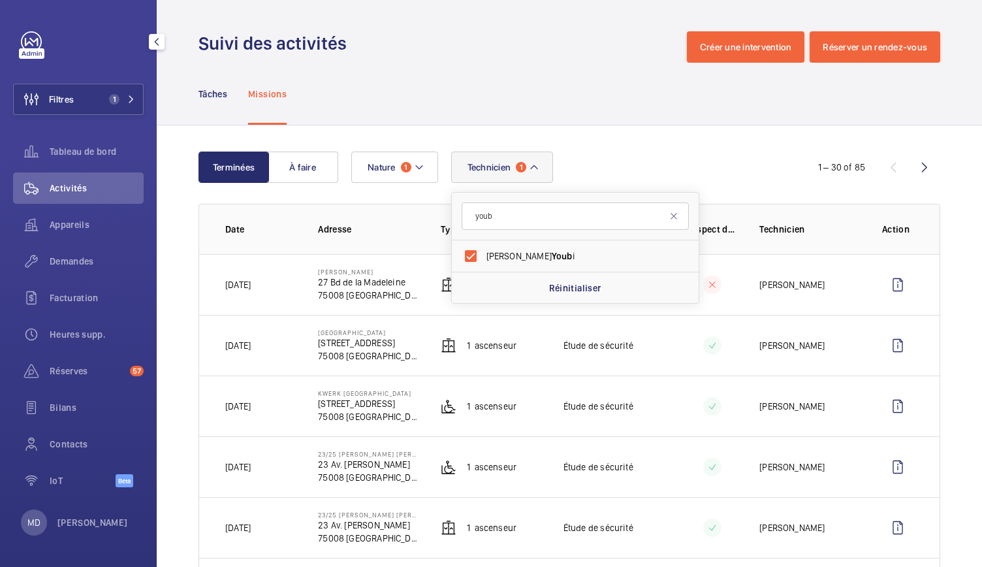
click at [630, 176] on div "Technicien 1 youb Mohamed Youb i Réinitialiser Nature 1" at bounding box center [567, 166] width 432 height 31
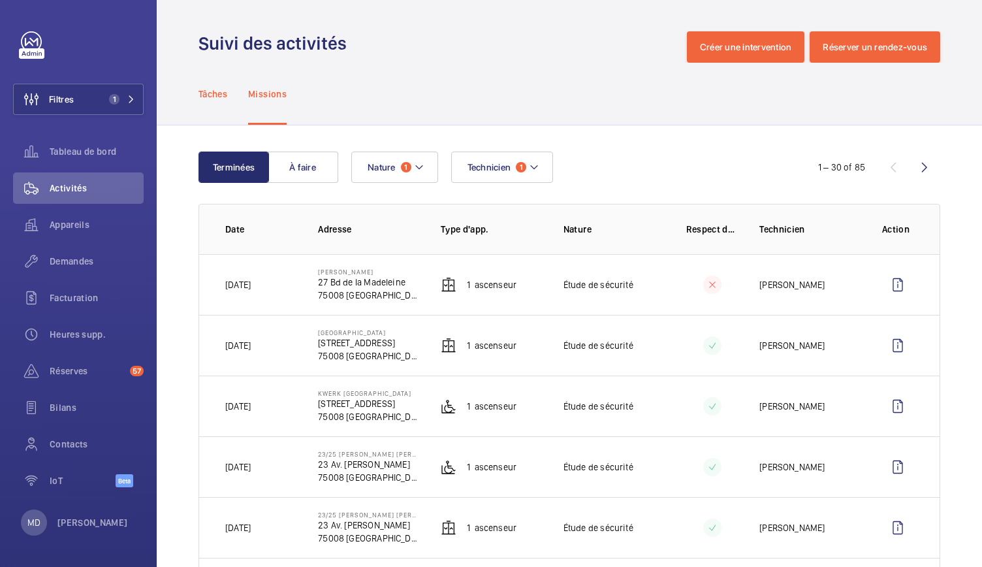
click at [206, 102] on div "Tâches" at bounding box center [212, 94] width 29 height 62
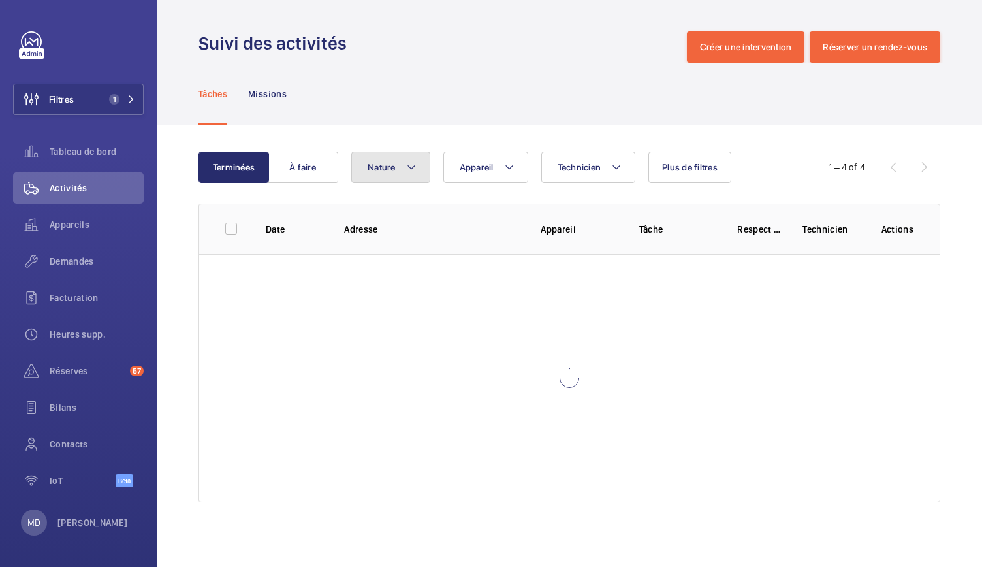
click at [381, 166] on span "Nature" at bounding box center [382, 167] width 28 height 10
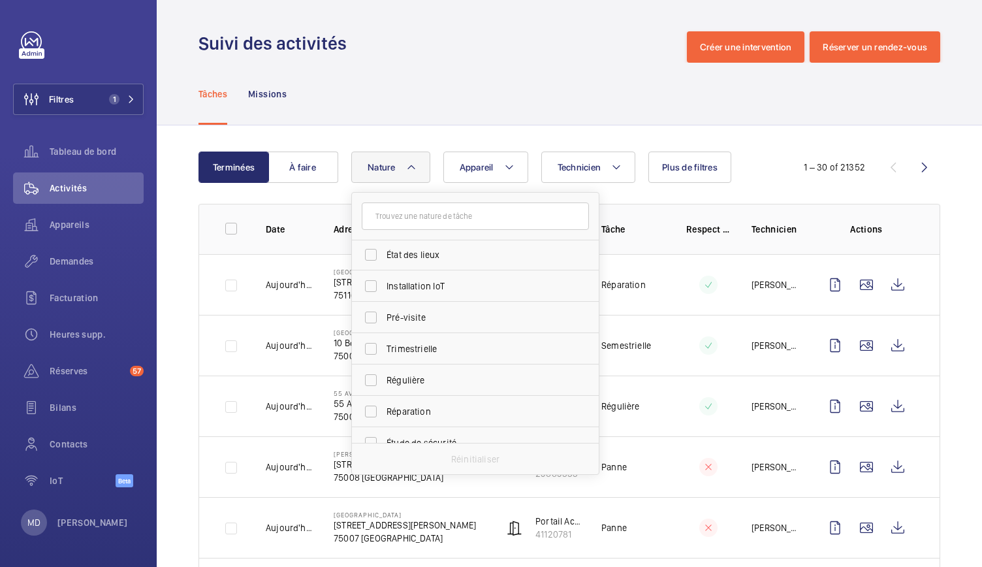
scroll to position [205, 0]
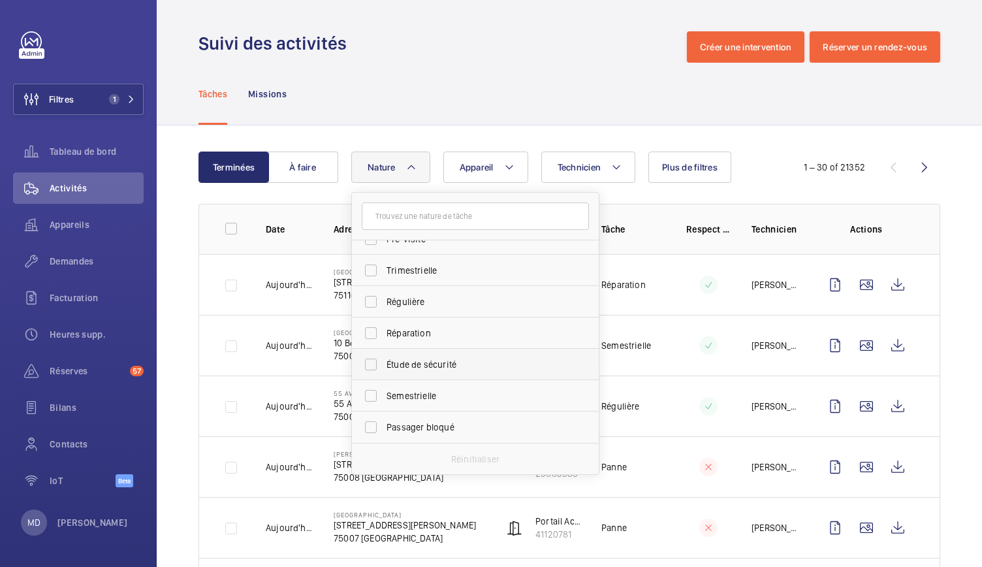
click at [428, 369] on span "Étude de sécurité" at bounding box center [476, 364] width 180 height 13
click at [384, 369] on input "Étude de sécurité" at bounding box center [371, 364] width 26 height 26
checkbox input "true"
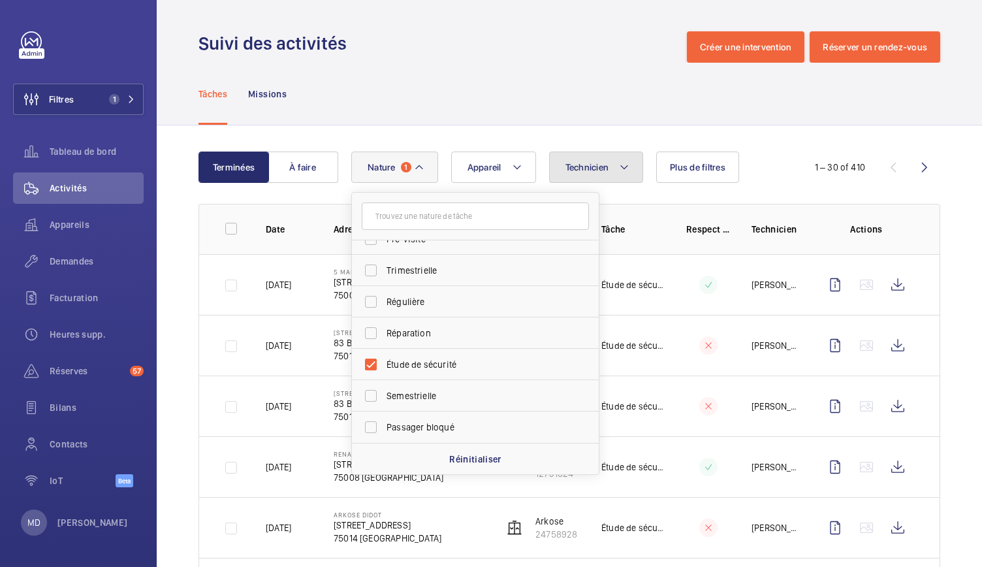
click at [614, 166] on button "Technicien" at bounding box center [596, 166] width 95 height 31
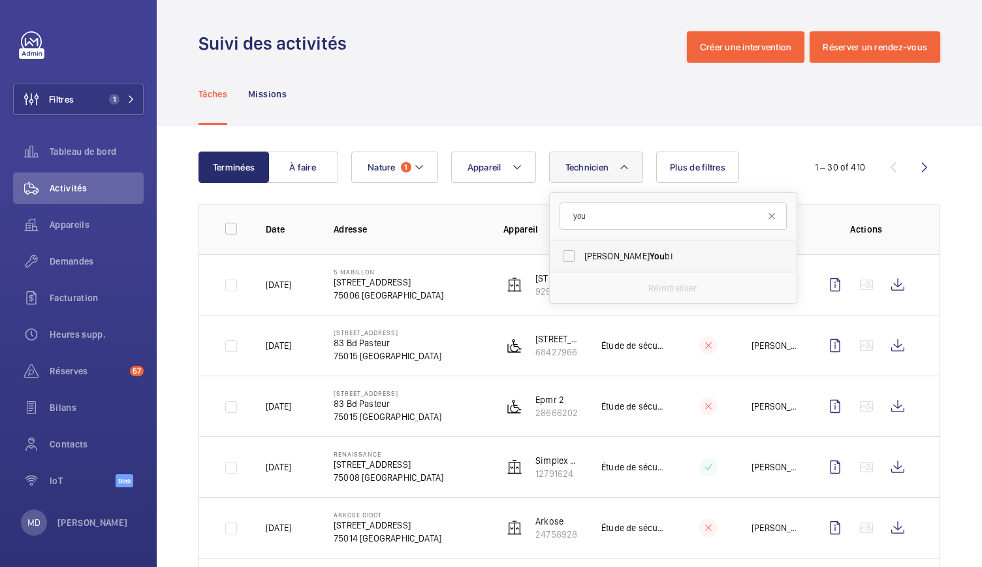
type input "you"
click at [620, 257] on span "Mohamed You bi" at bounding box center [674, 255] width 180 height 13
click at [582, 257] on input "Mohamed You bi" at bounding box center [569, 256] width 26 height 26
checkbox input "true"
click at [593, 82] on div "Tâches Missions" at bounding box center [569, 94] width 742 height 62
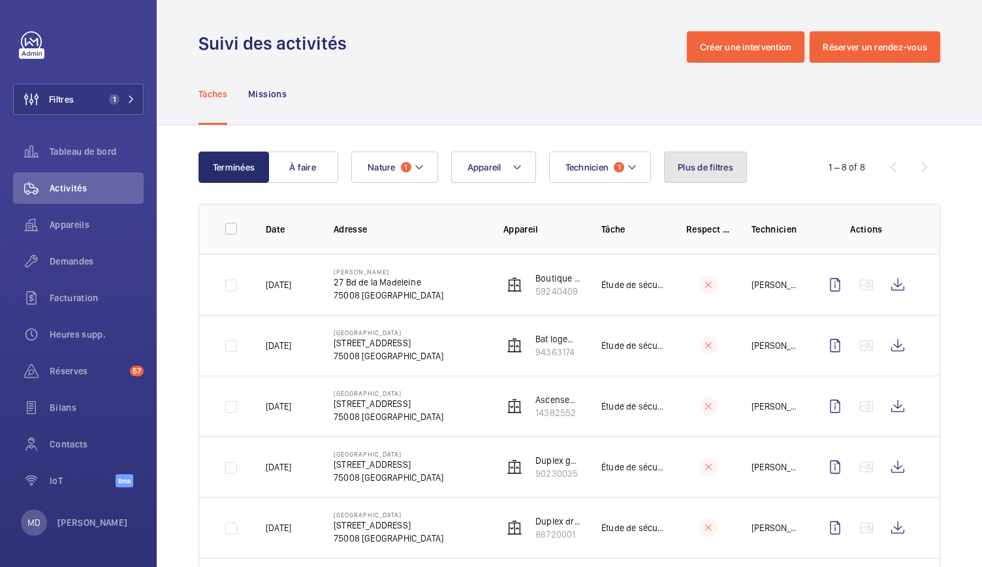
click at [708, 172] on span "Plus de filtres" at bounding box center [705, 167] width 55 height 10
click at [644, 97] on div "Tâches Missions" at bounding box center [569, 94] width 742 height 62
click at [623, 170] on button "Technicien 1" at bounding box center [600, 166] width 102 height 31
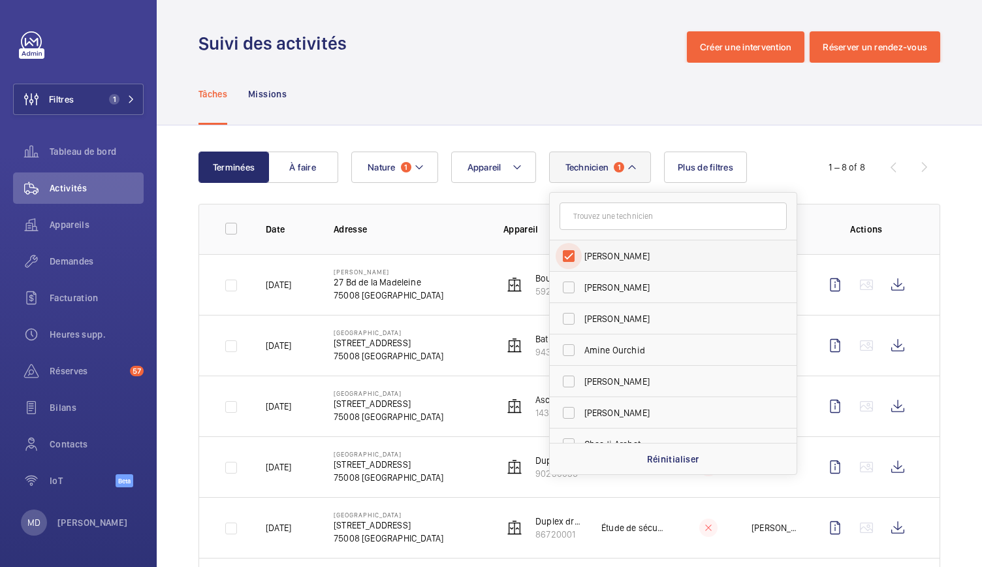
click at [569, 259] on input "Mohamed Youbi" at bounding box center [569, 256] width 26 height 26
checkbox input "false"
click at [525, 116] on div "Tâches Missions" at bounding box center [569, 94] width 742 height 62
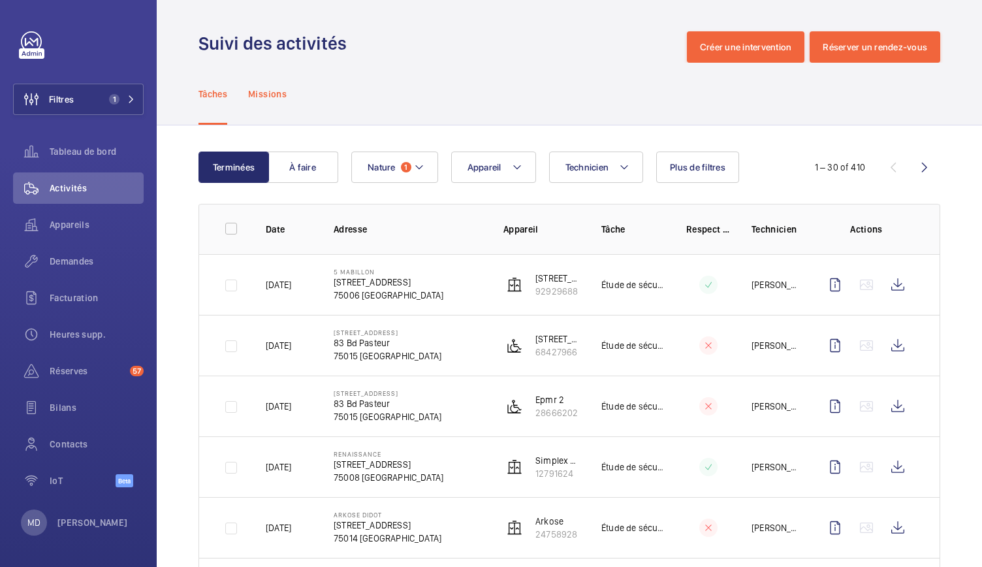
click at [280, 99] on p "Missions" at bounding box center [267, 93] width 39 height 13
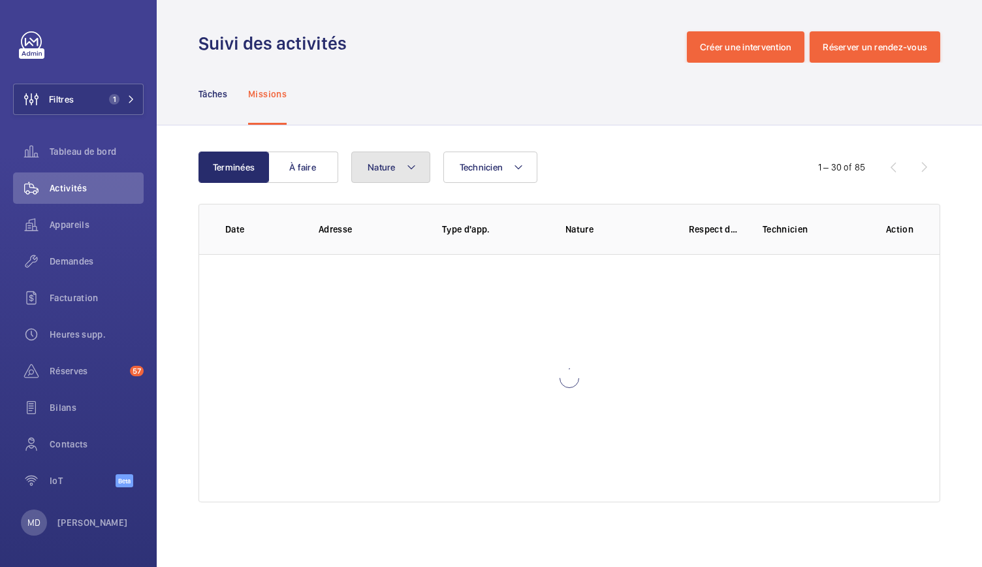
click at [396, 165] on button "Nature" at bounding box center [390, 166] width 79 height 31
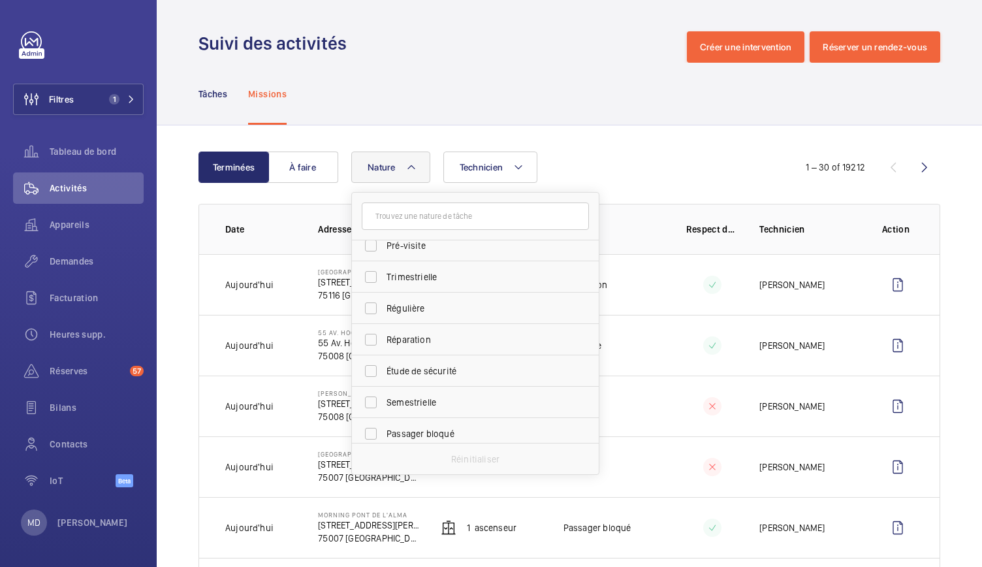
scroll to position [205, 0]
click at [446, 362] on span "Étude de sécurité" at bounding box center [476, 364] width 180 height 13
click at [384, 362] on input "Étude de sécurité" at bounding box center [371, 364] width 26 height 26
checkbox input "true"
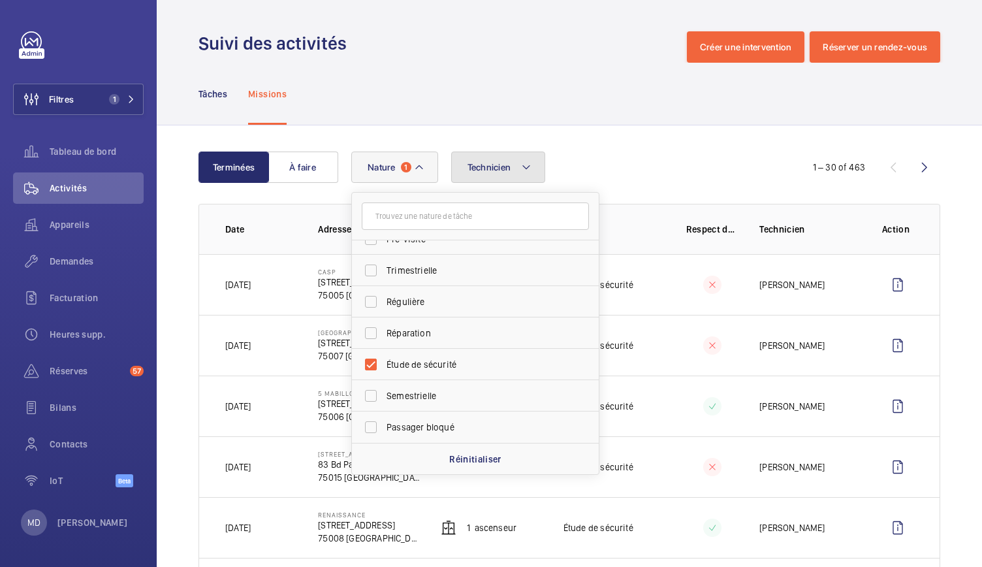
click at [496, 166] on span "Technicien" at bounding box center [489, 167] width 44 height 10
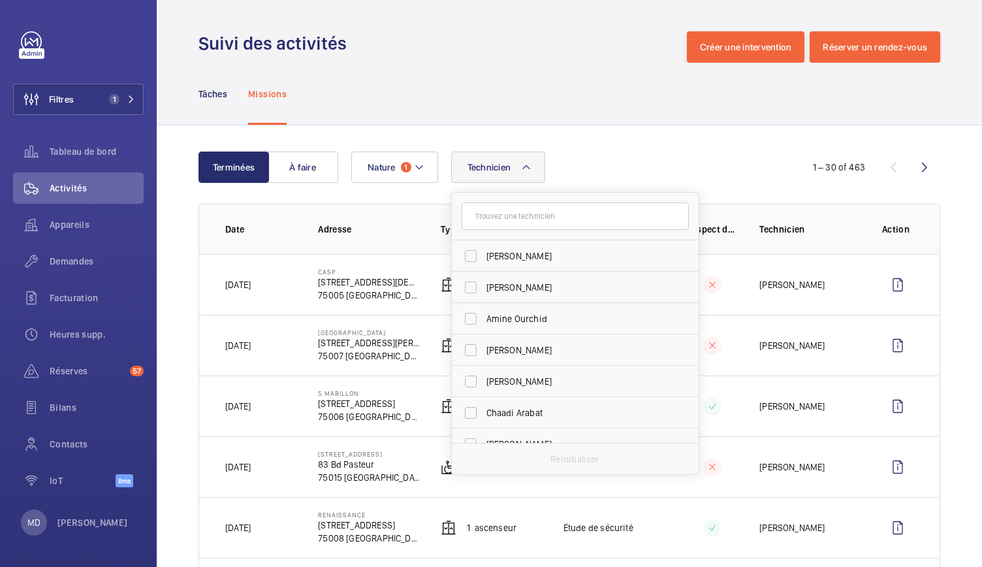
click at [562, 220] on input "text" at bounding box center [575, 215] width 227 height 27
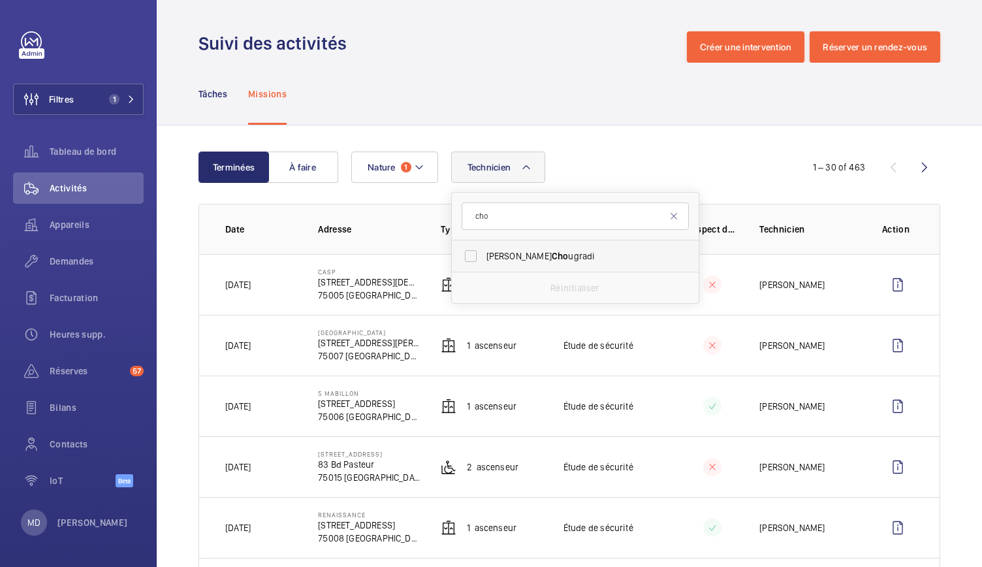
type input "cho"
click at [568, 247] on label "Mohamed Cho ugradi" at bounding box center [565, 255] width 227 height 31
click at [484, 247] on input "Mohamed Cho ugradi" at bounding box center [471, 256] width 26 height 26
checkbox input "true"
click at [601, 85] on div "Tâches Missions" at bounding box center [569, 94] width 742 height 62
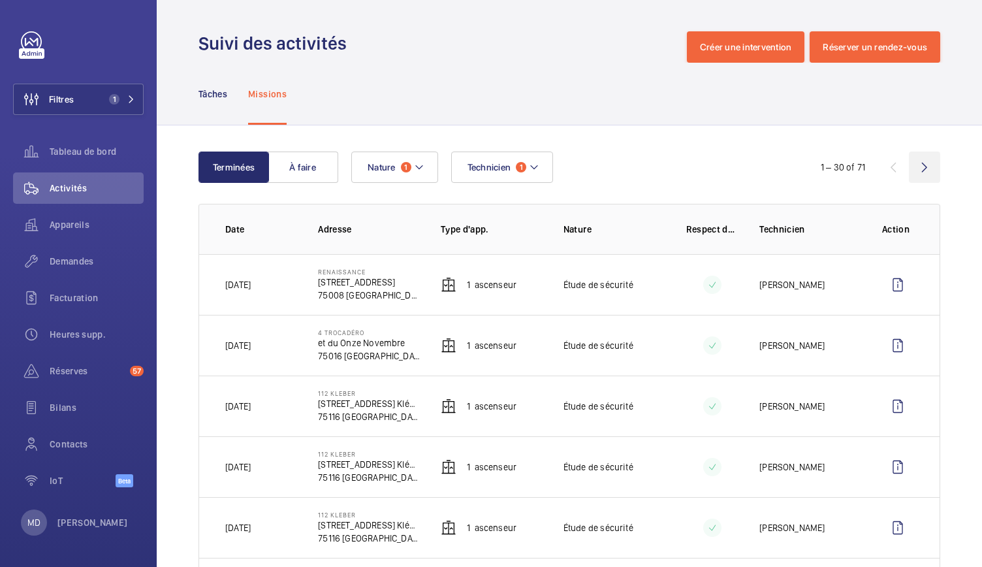
click at [913, 170] on wm-front-icon-button at bounding box center [924, 166] width 31 height 31
click at [909, 170] on wm-front-icon-button at bounding box center [924, 166] width 31 height 31
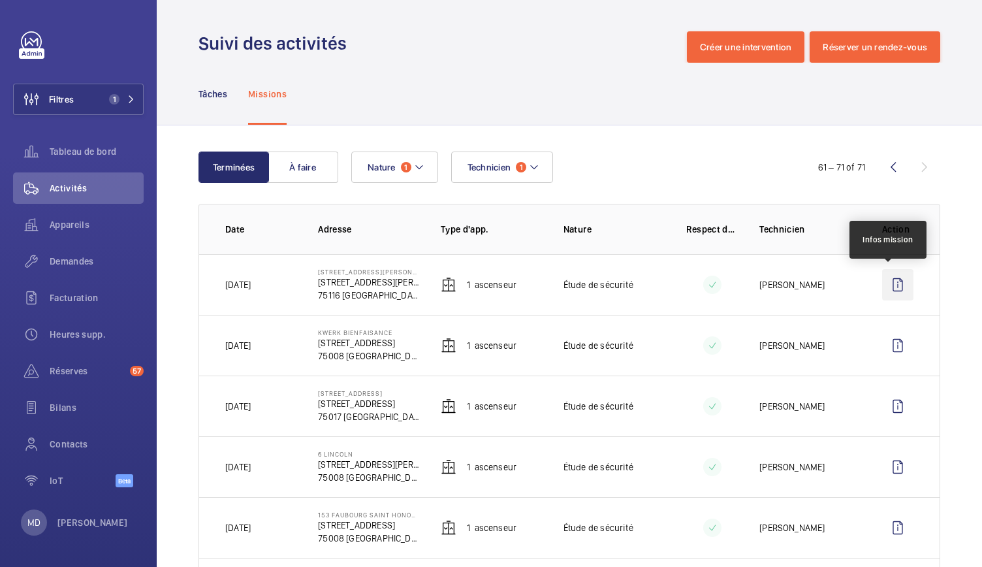
click at [883, 281] on wm-front-icon-button at bounding box center [897, 284] width 31 height 31
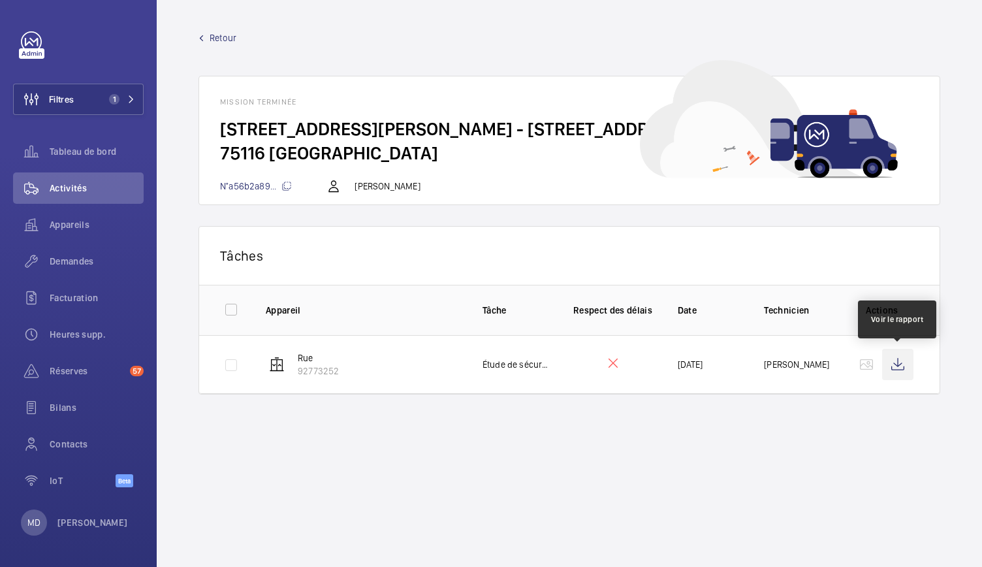
click at [893, 365] on wm-front-icon-button at bounding box center [897, 364] width 31 height 31
click at [220, 37] on span "Retour" at bounding box center [223, 37] width 27 height 13
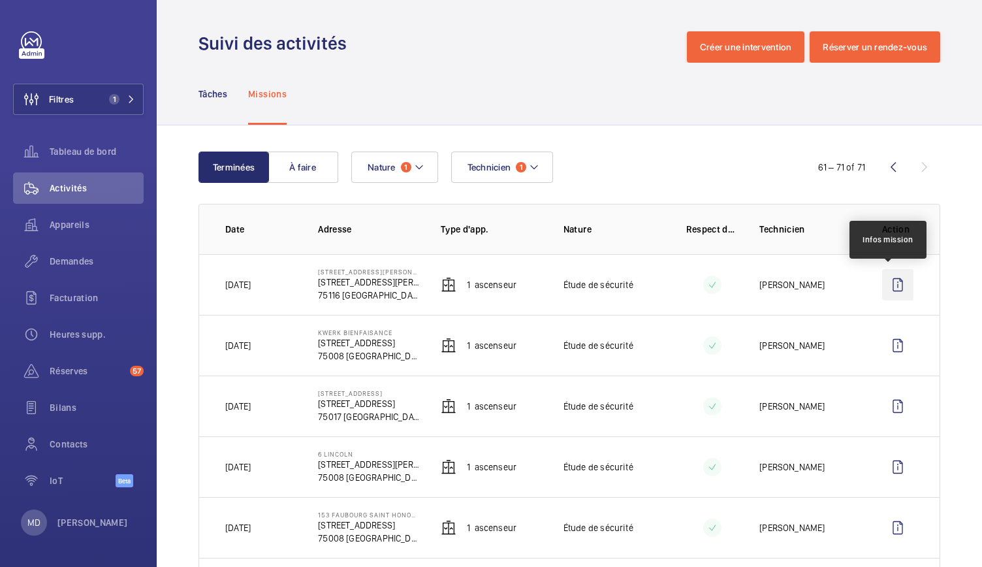
click at [893, 293] on wm-front-icon-button at bounding box center [897, 284] width 31 height 31
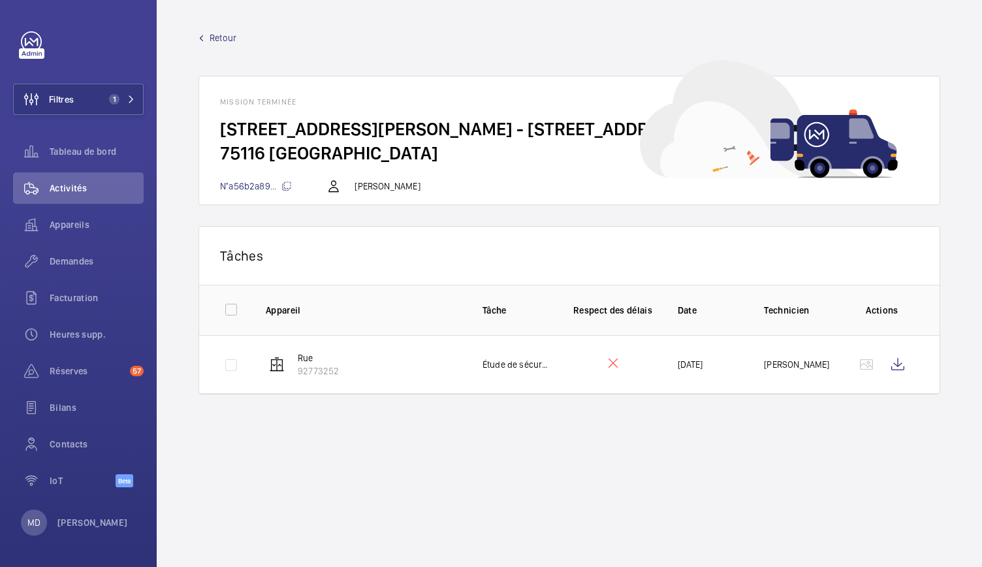
click at [219, 33] on span "Retour" at bounding box center [223, 37] width 27 height 13
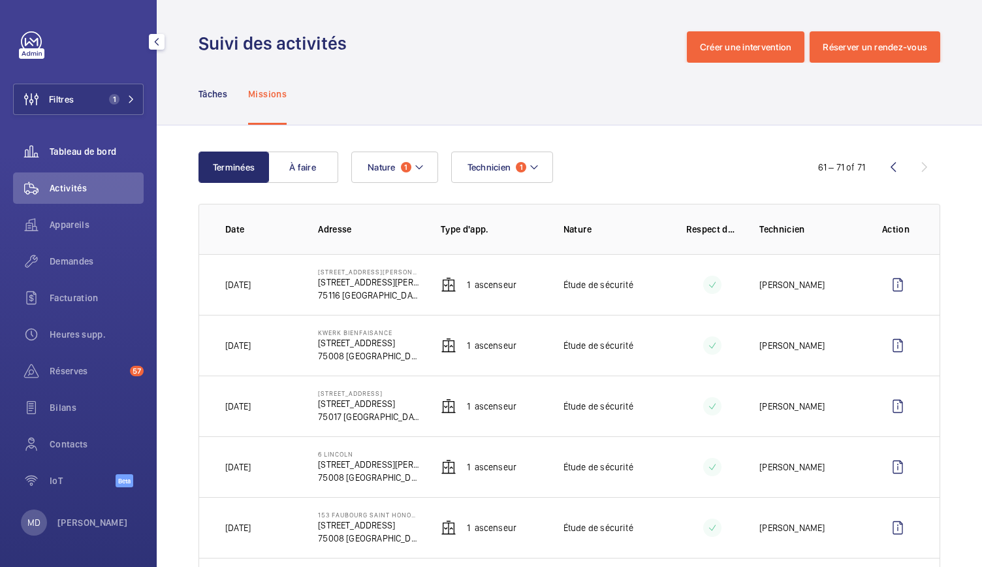
click at [75, 155] on span "Tableau de bord" at bounding box center [97, 151] width 94 height 13
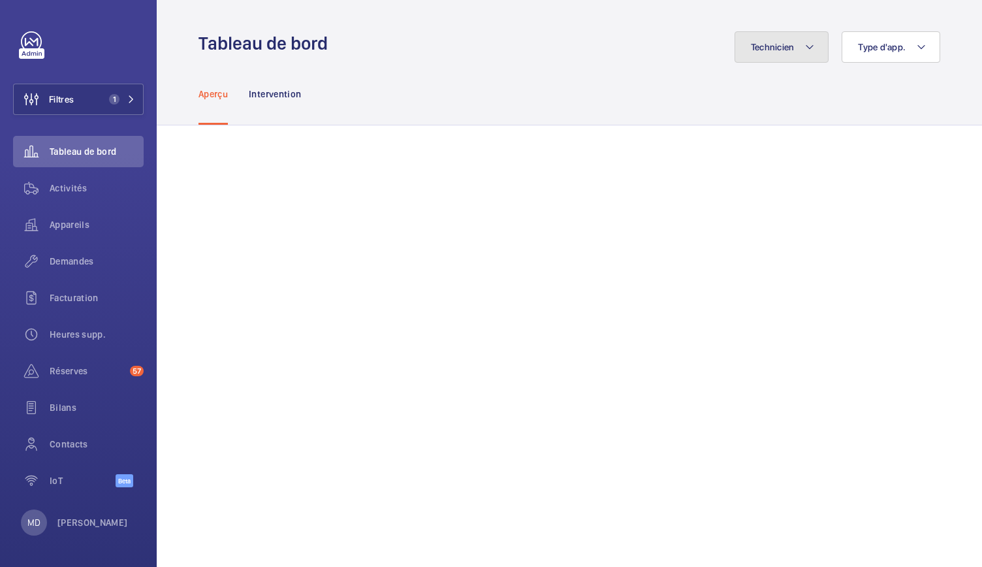
click at [804, 47] on mat-icon at bounding box center [809, 47] width 10 height 16
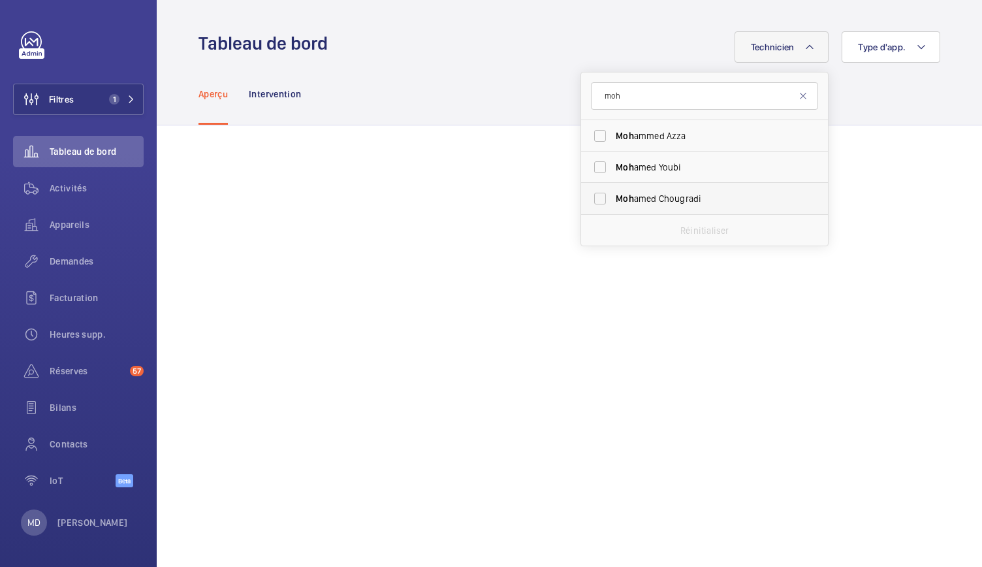
type input "moh"
click at [653, 200] on span "Moh amed Chougradi" at bounding box center [706, 198] width 180 height 13
click at [613, 200] on input "Moh amed Chougradi" at bounding box center [600, 198] width 26 height 26
checkbox input "true"
click at [526, 62] on div "Technicien 1 moh Moh ammed Azza Moh amed Youbi Moh amed Chougradi Réinitialiser…" at bounding box center [638, 46] width 604 height 31
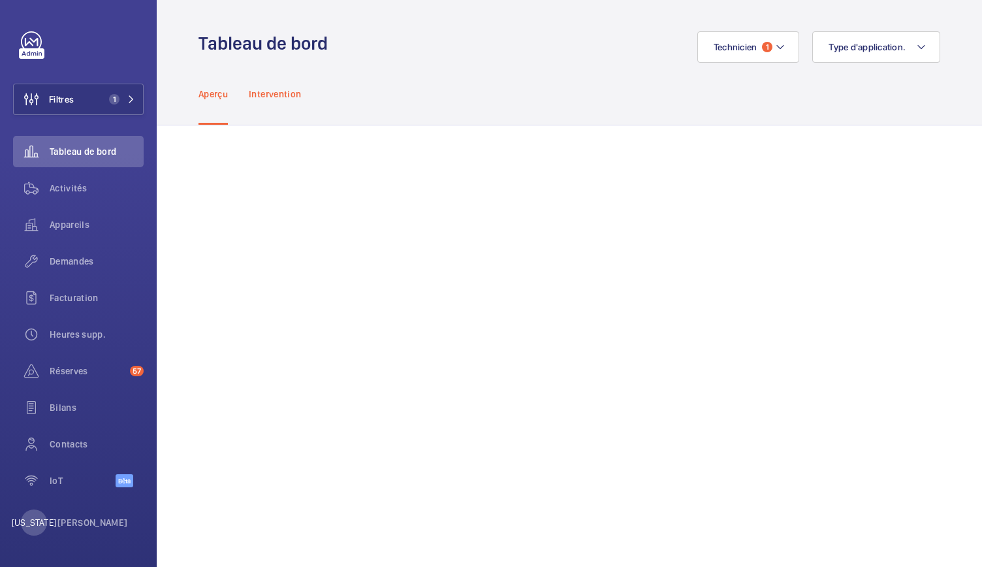
click at [274, 97] on font "Intervention" at bounding box center [275, 94] width 52 height 10
click at [854, 46] on font "Type d'application." at bounding box center [866, 47] width 77 height 10
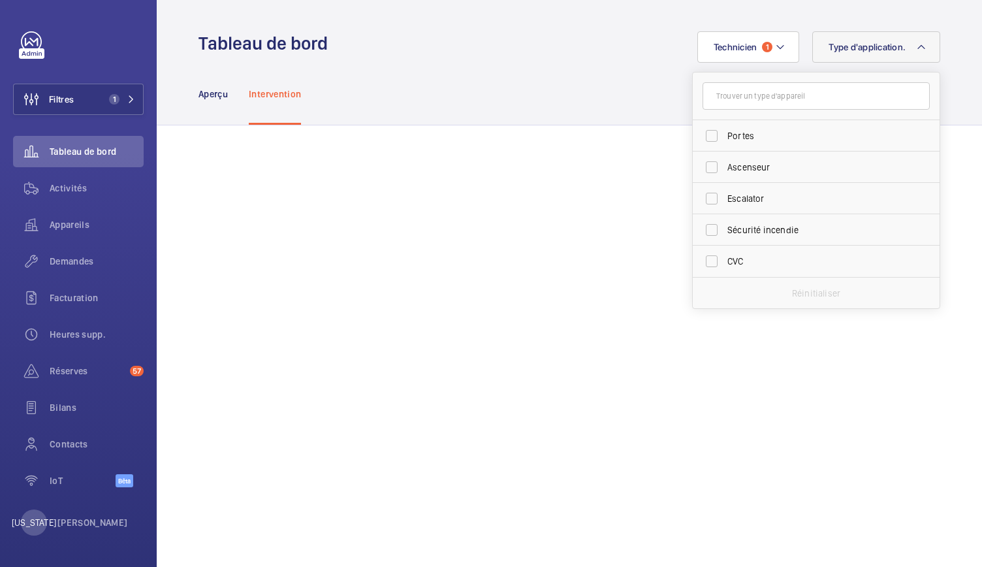
click at [612, 50] on div "Technicien 1 Type d'application. Portes Ascenseur Escalator Sécurité incendie C…" at bounding box center [638, 46] width 604 height 31
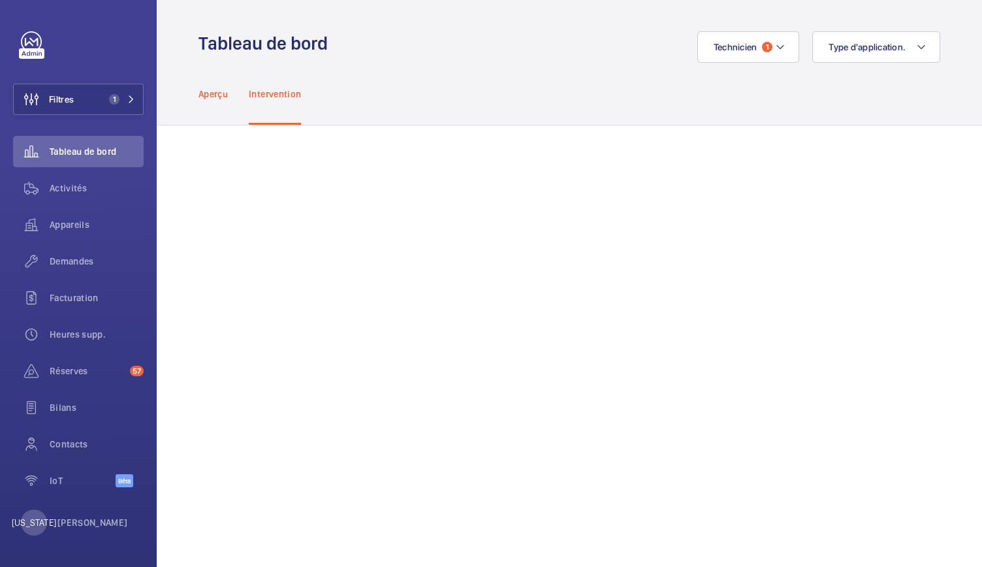
click at [219, 100] on div "Aperçu" at bounding box center [212, 94] width 29 height 62
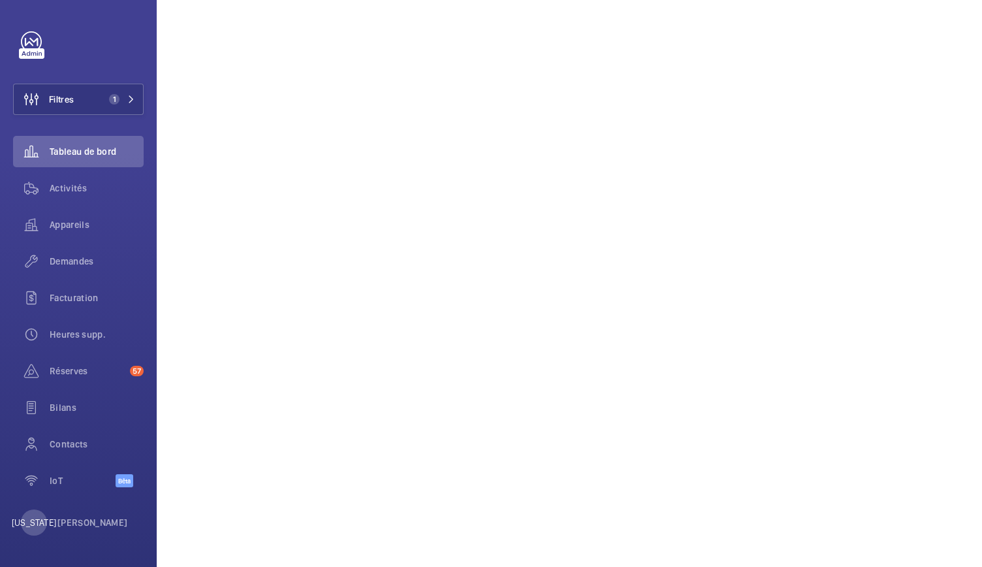
scroll to position [187, 0]
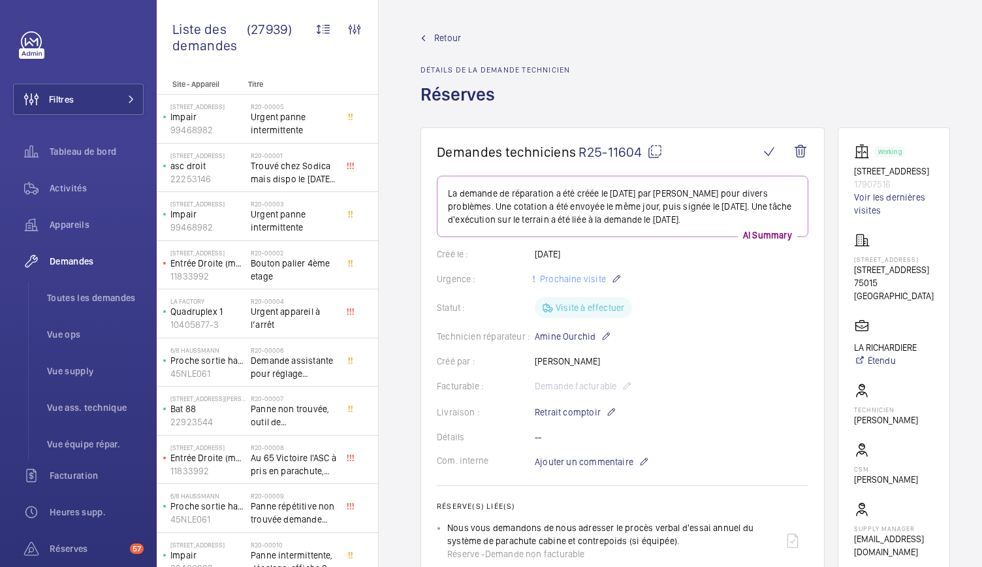
scroll to position [447, 0]
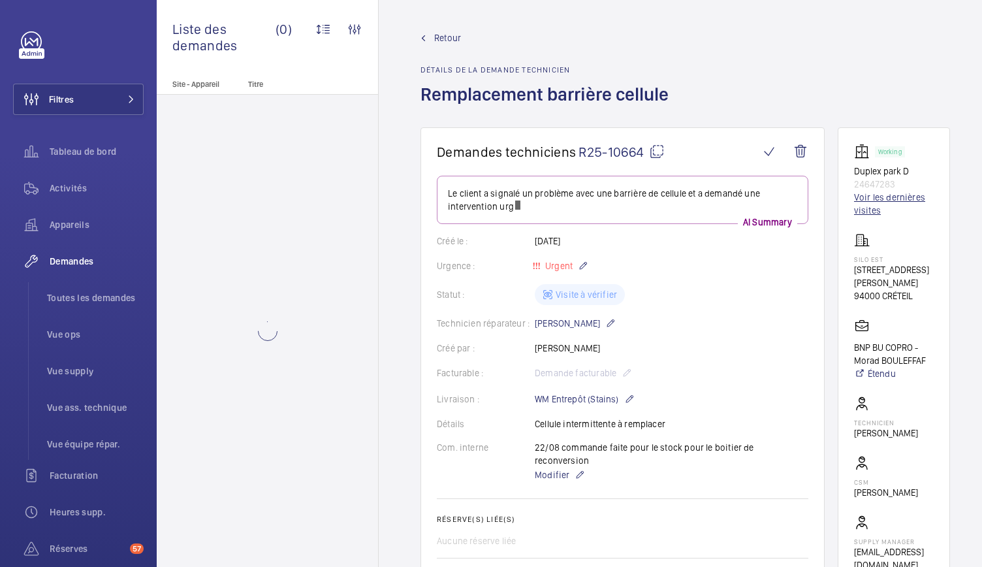
click at [889, 202] on link "Voir les dernières visites" at bounding box center [894, 204] width 80 height 26
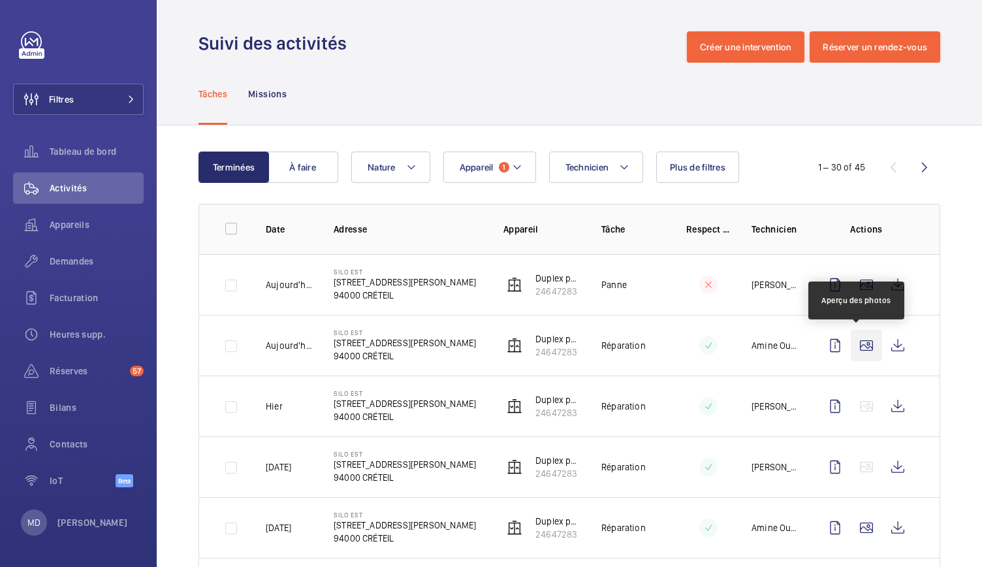
click at [859, 344] on wm-front-icon-button at bounding box center [866, 345] width 31 height 31
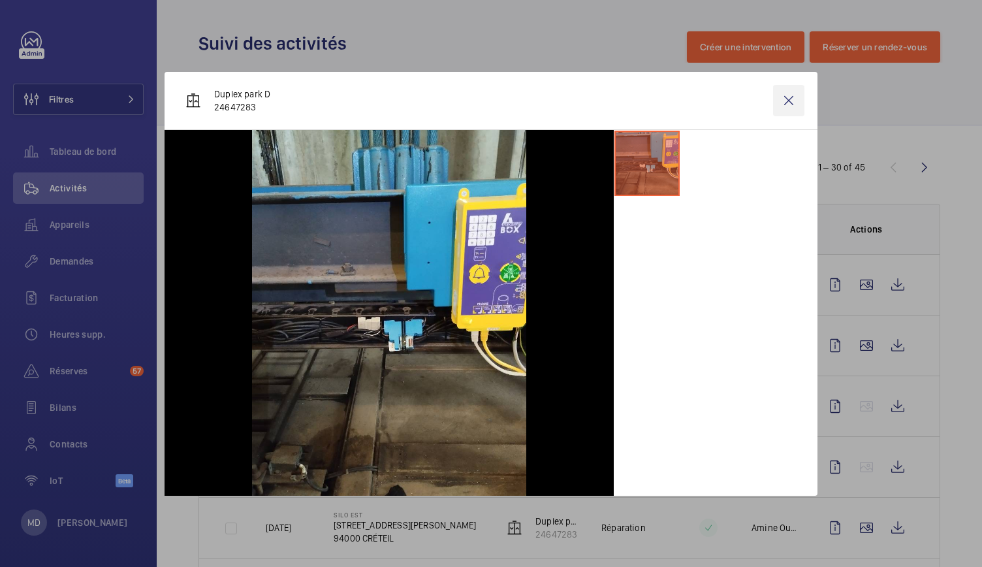
click at [789, 99] on wm-front-icon-button at bounding box center [788, 100] width 31 height 31
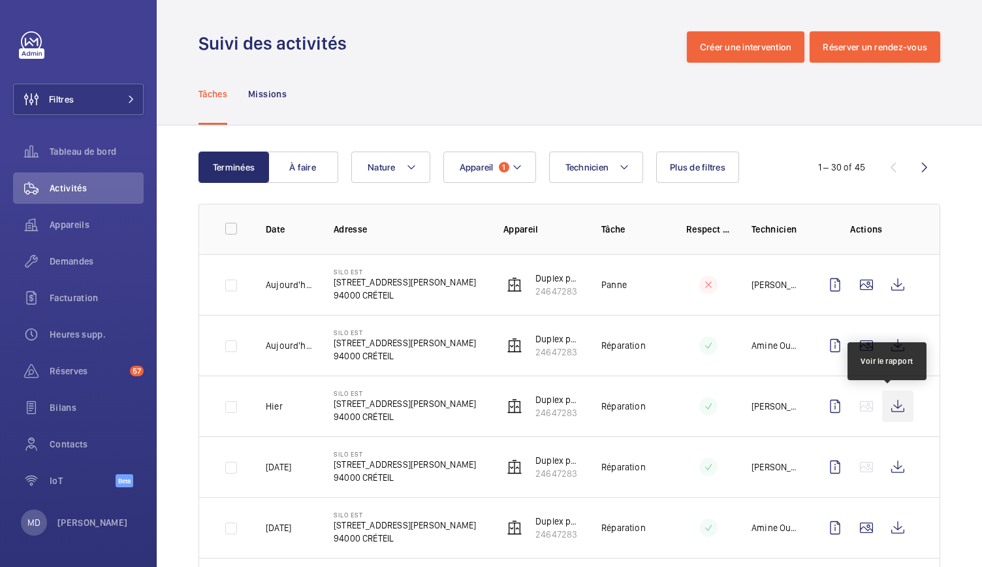
click at [887, 405] on wm-front-icon-button at bounding box center [897, 405] width 31 height 31
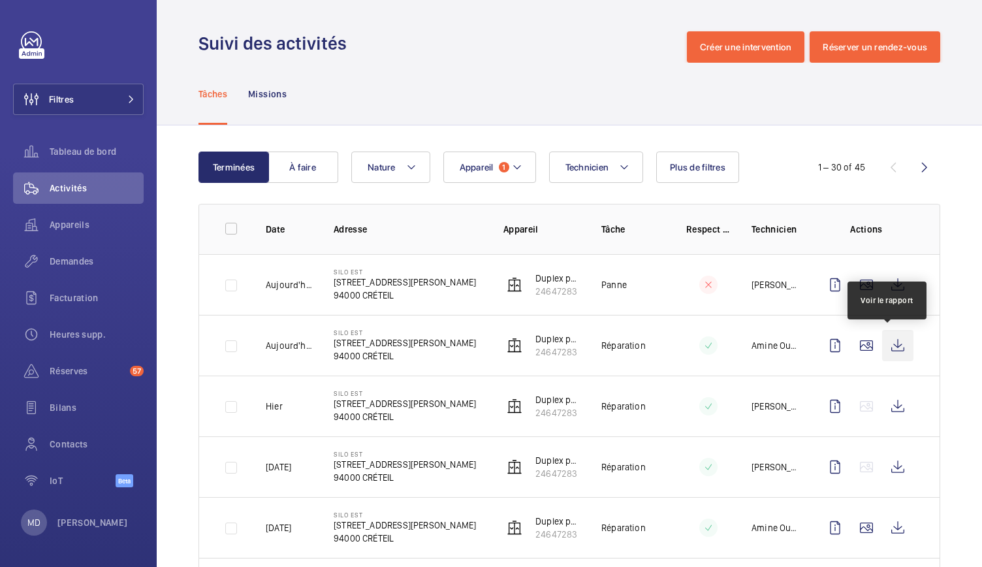
click at [887, 347] on wm-front-icon-button at bounding box center [897, 345] width 31 height 31
click at [892, 349] on wm-front-icon-button at bounding box center [897, 345] width 31 height 31
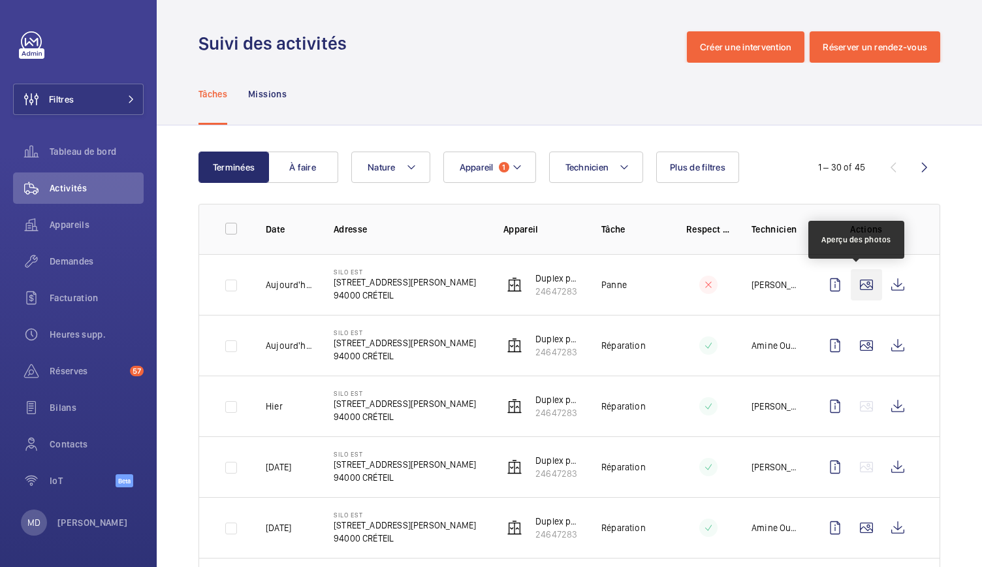
click at [863, 296] on wm-front-icon-button at bounding box center [866, 284] width 31 height 31
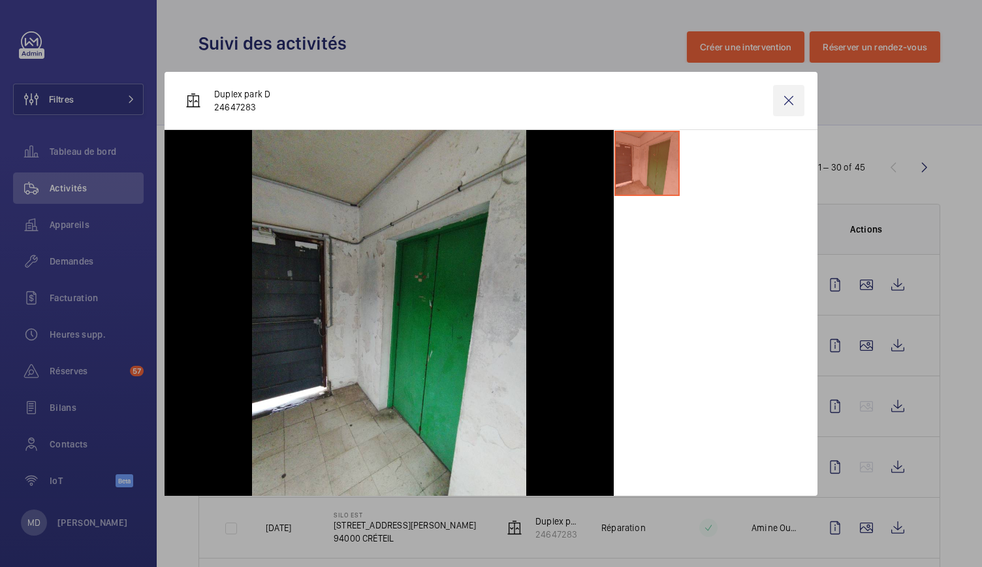
click at [795, 101] on wm-front-icon-button at bounding box center [788, 100] width 31 height 31
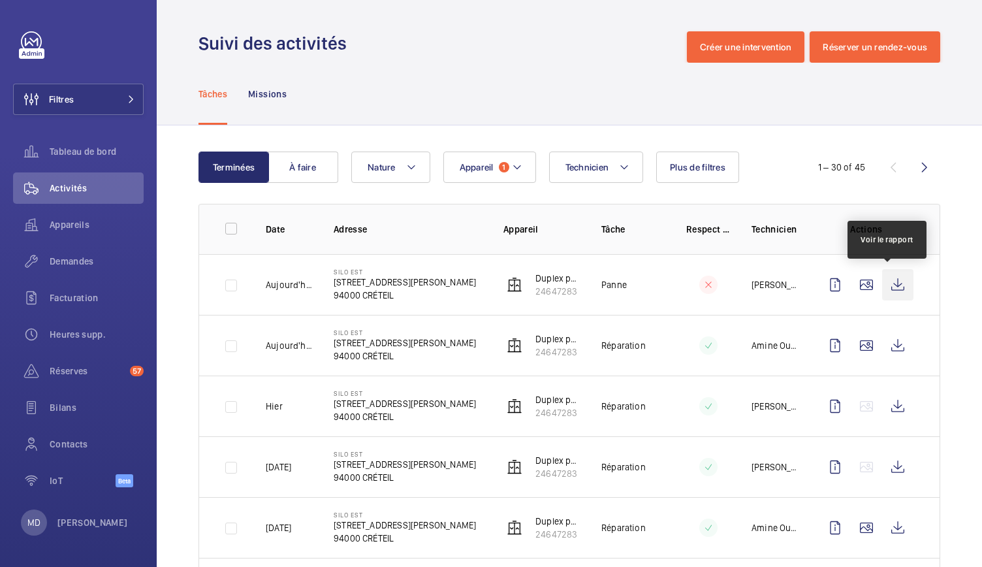
click at [890, 289] on wm-front-icon-button at bounding box center [897, 284] width 31 height 31
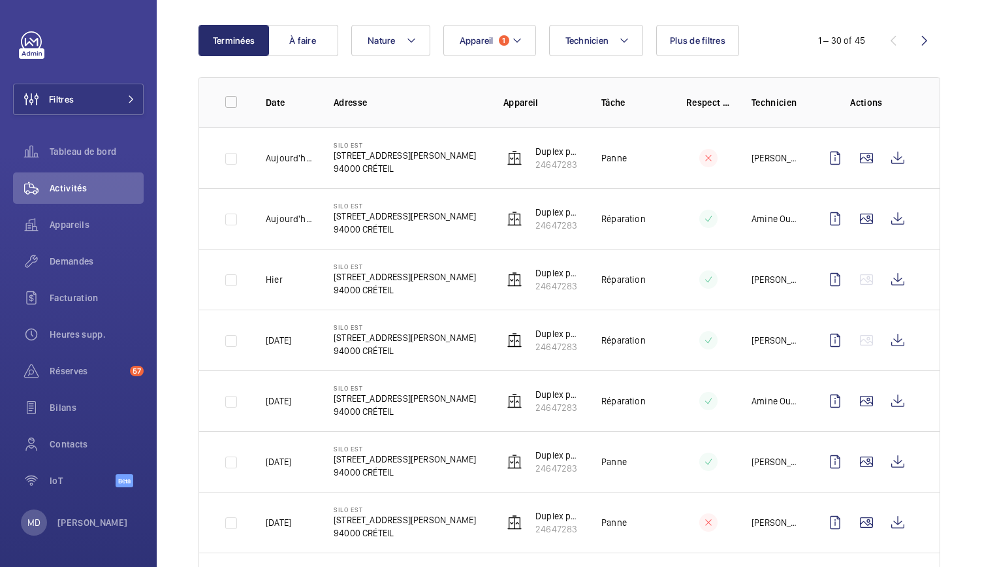
scroll to position [128, 0]
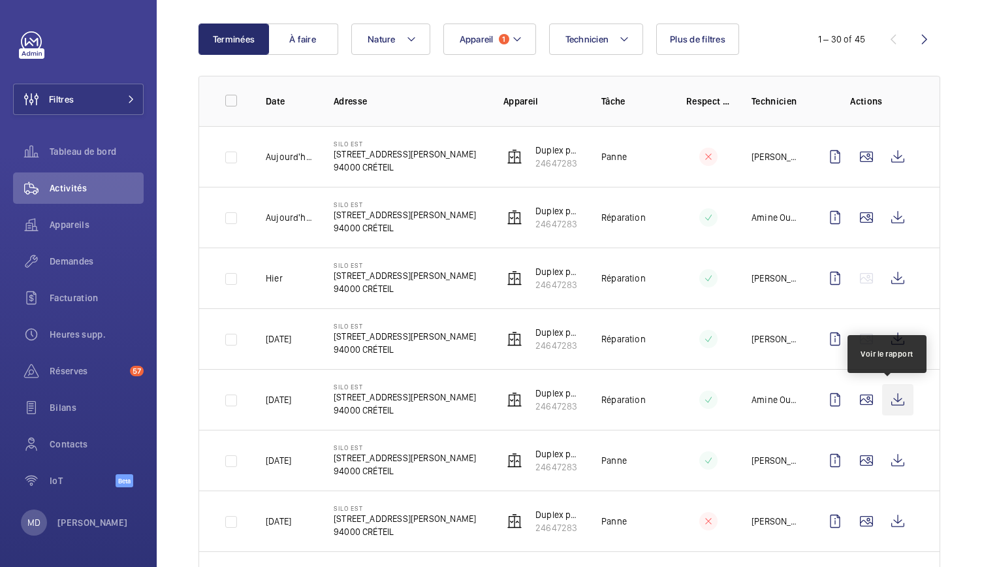
click at [886, 404] on wm-front-icon-button at bounding box center [897, 399] width 31 height 31
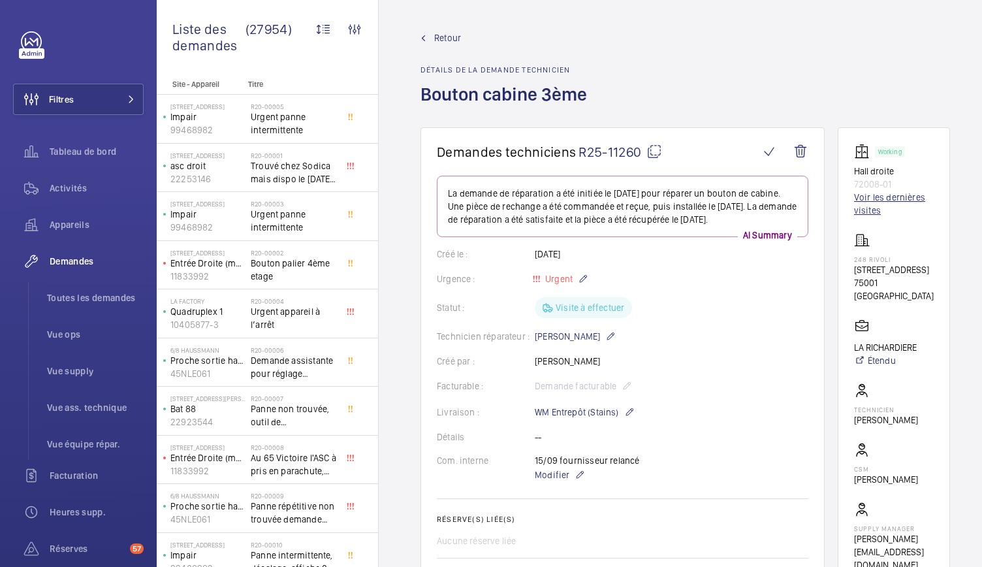
click at [876, 200] on link "Voir les dernières visites" at bounding box center [894, 204] width 80 height 26
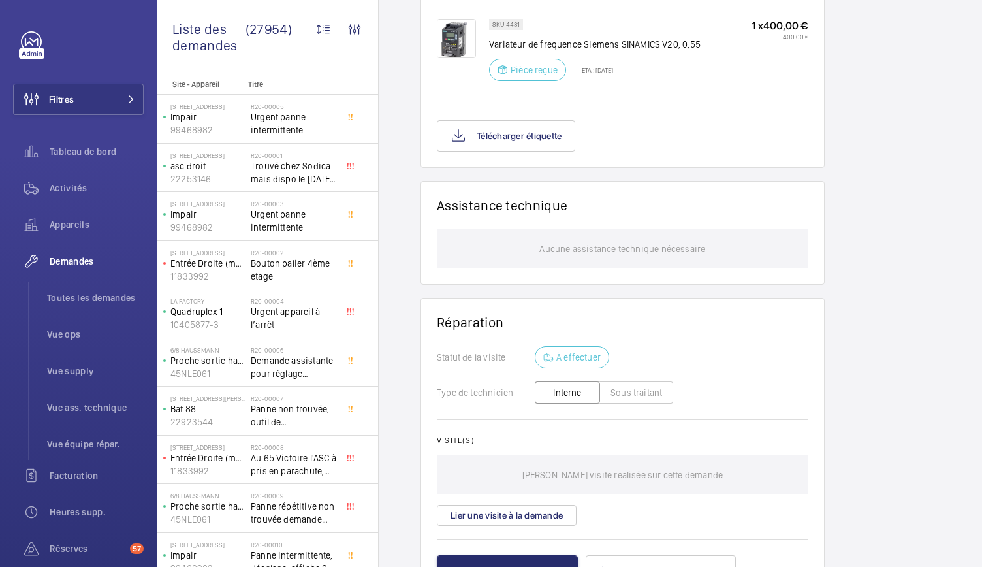
scroll to position [931, 0]
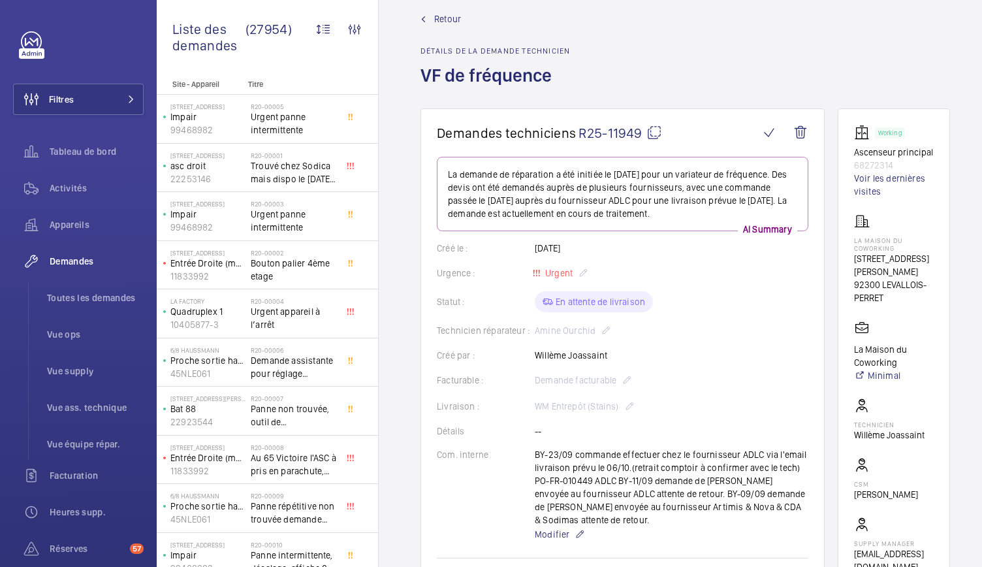
scroll to position [14, 0]
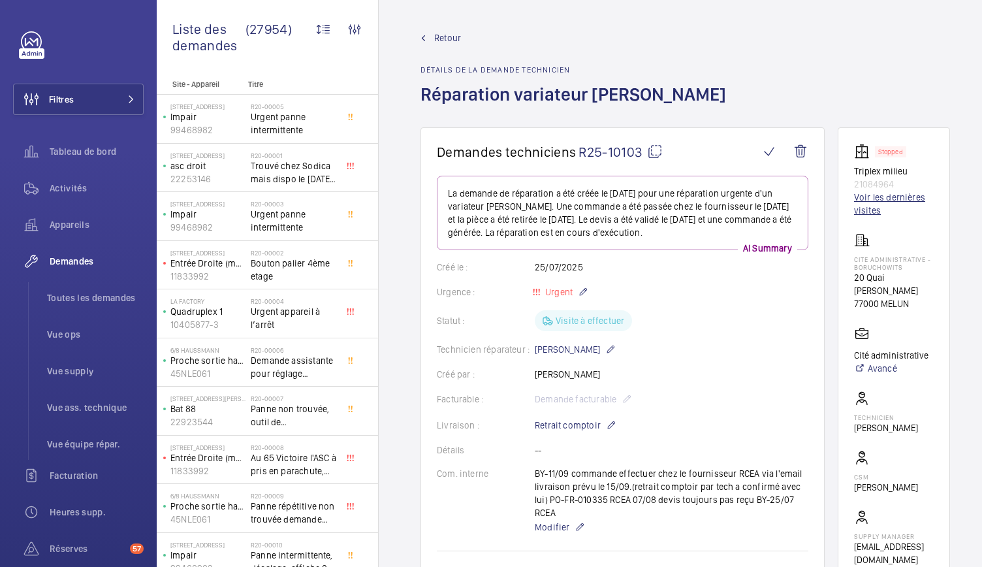
click at [868, 202] on link "Voir les dernières visites" at bounding box center [894, 204] width 80 height 26
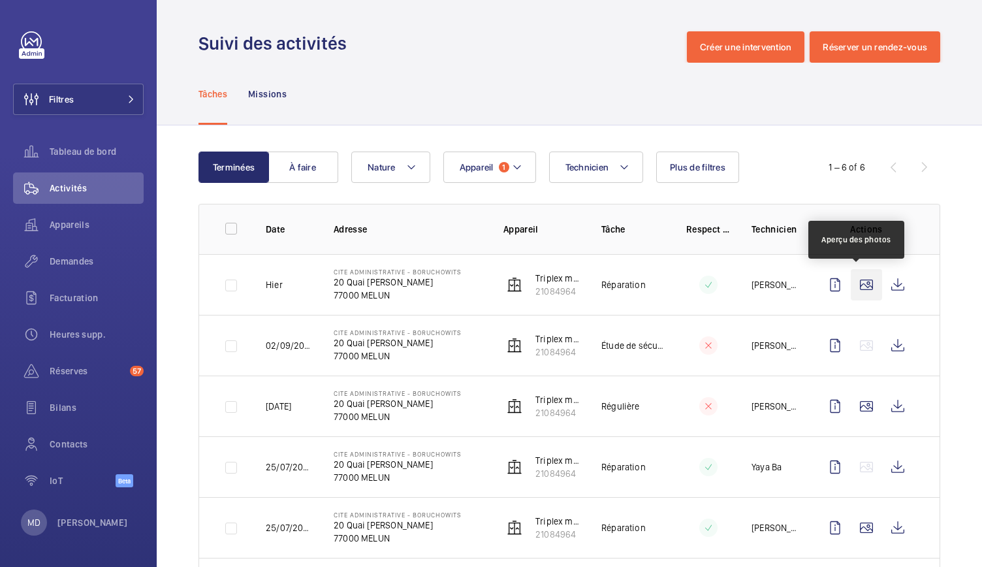
click at [853, 278] on wm-front-icon-button at bounding box center [866, 284] width 31 height 31
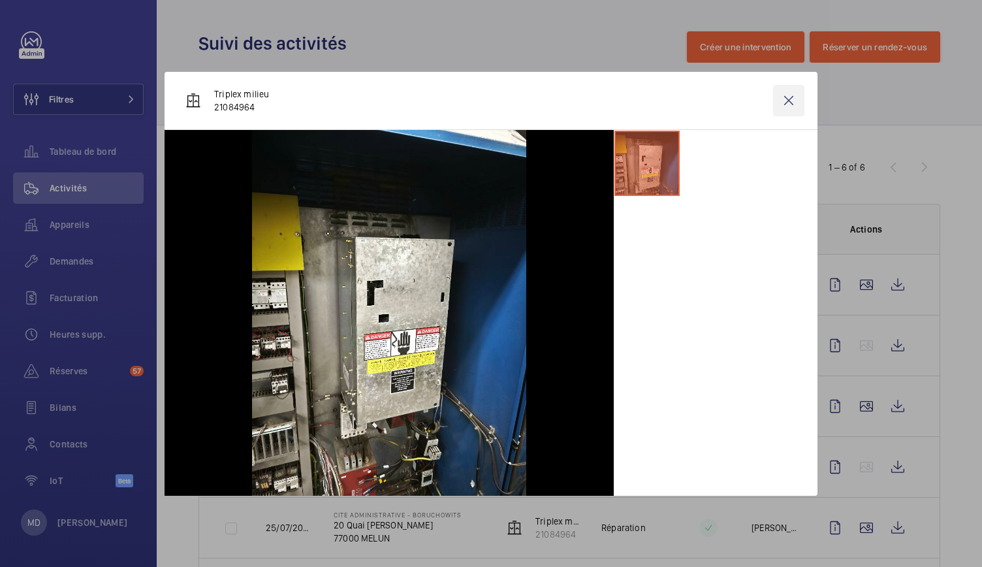
click at [787, 102] on wm-front-icon-button at bounding box center [788, 100] width 31 height 31
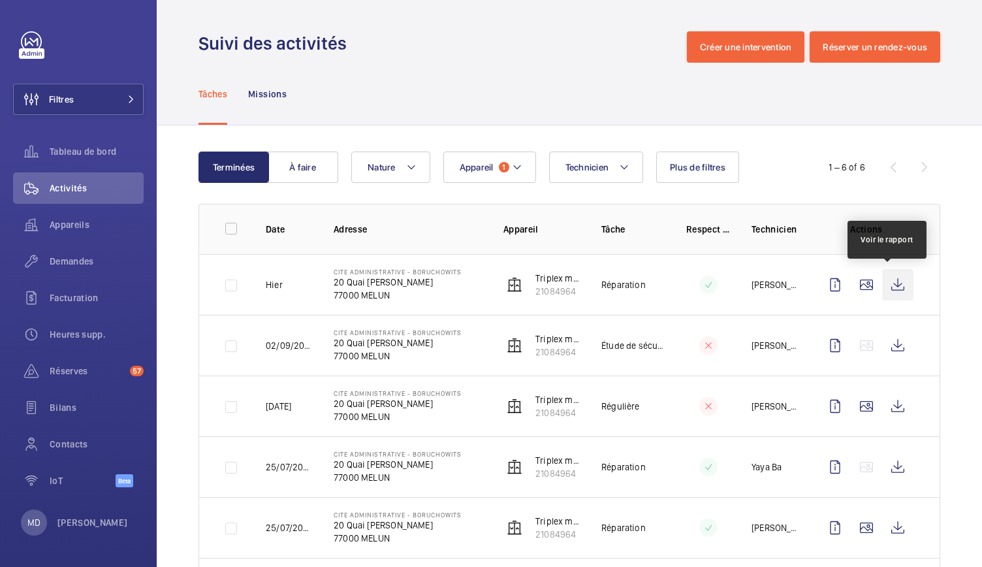
click at [887, 289] on wm-front-icon-button at bounding box center [897, 284] width 31 height 31
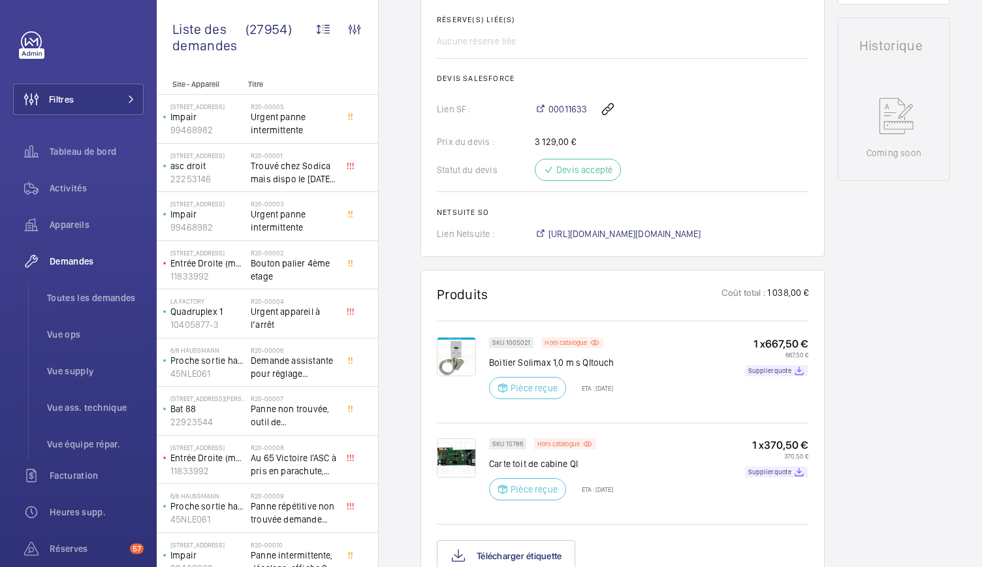
scroll to position [580, 0]
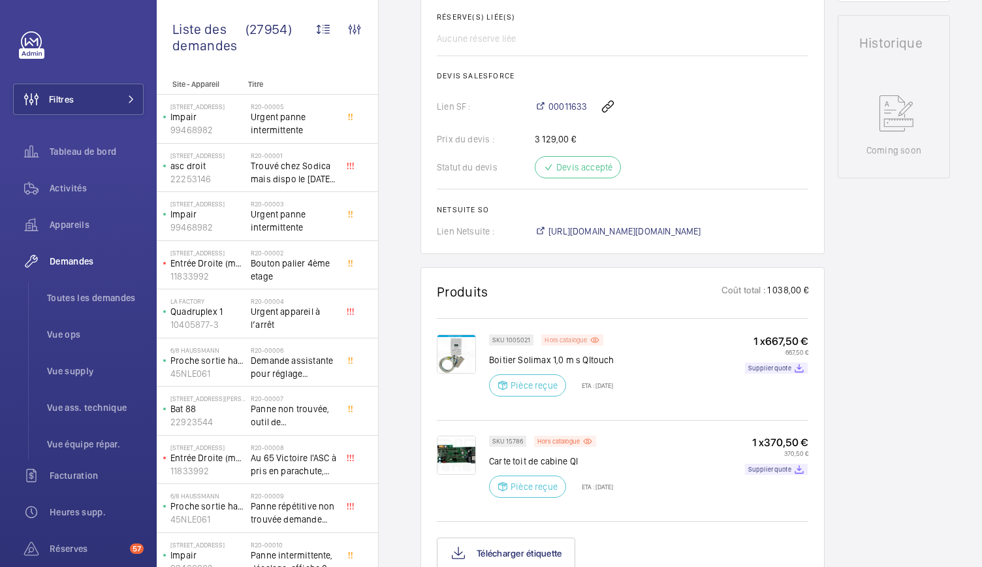
click at [559, 341] on p "Hors catalogue" at bounding box center [565, 340] width 42 height 5
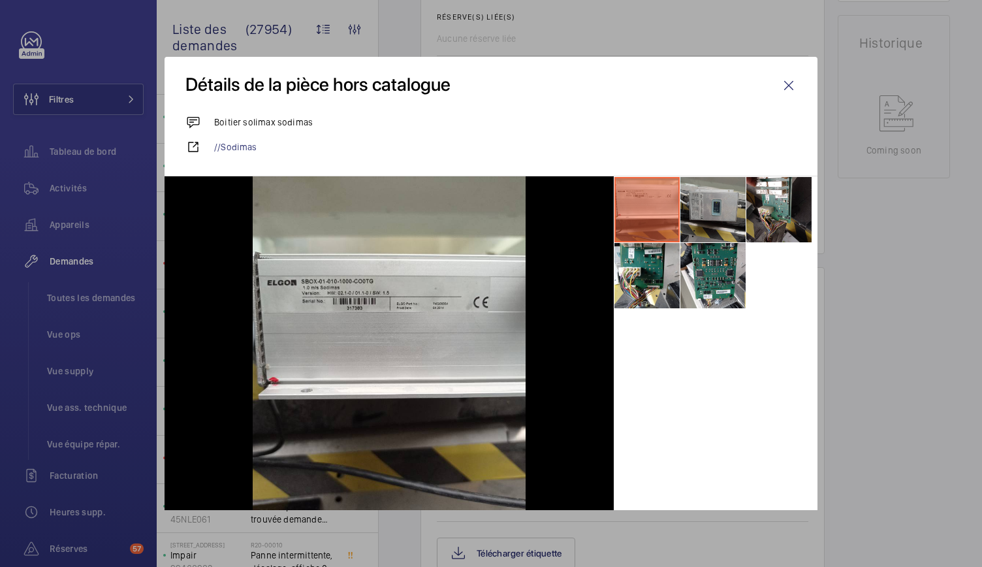
click at [706, 229] on li at bounding box center [712, 209] width 65 height 65
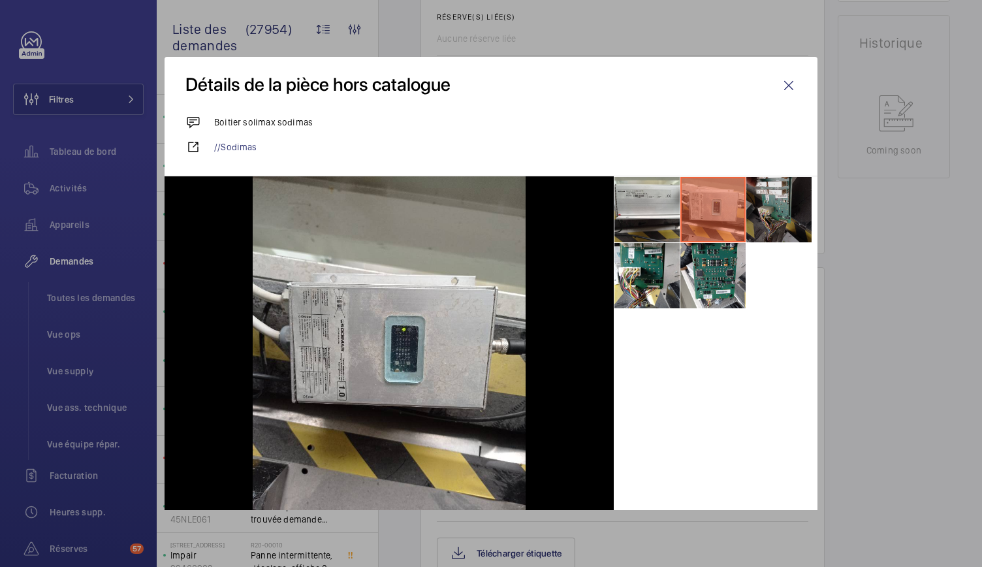
click at [776, 200] on li at bounding box center [778, 209] width 65 height 65
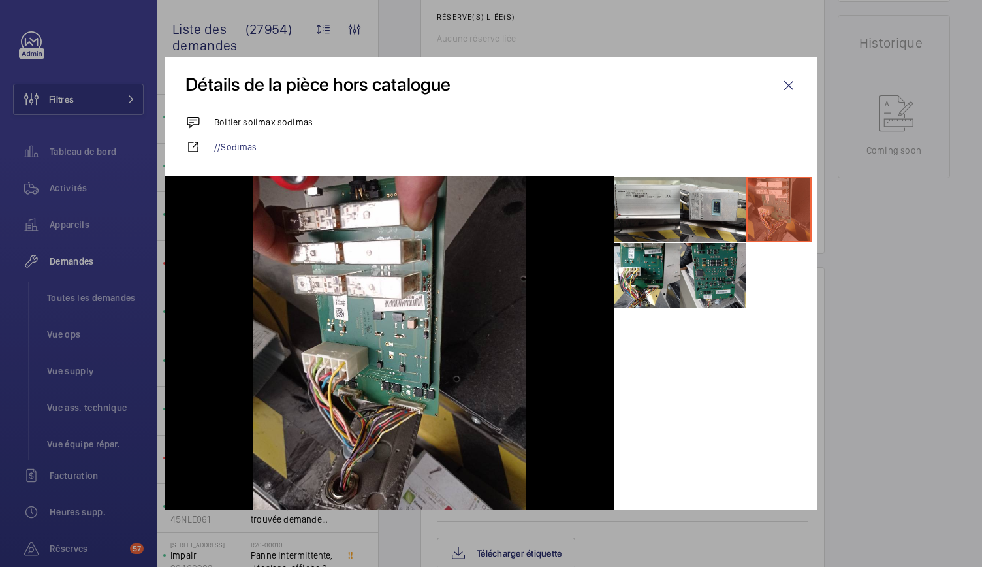
click at [732, 282] on li at bounding box center [712, 275] width 65 height 65
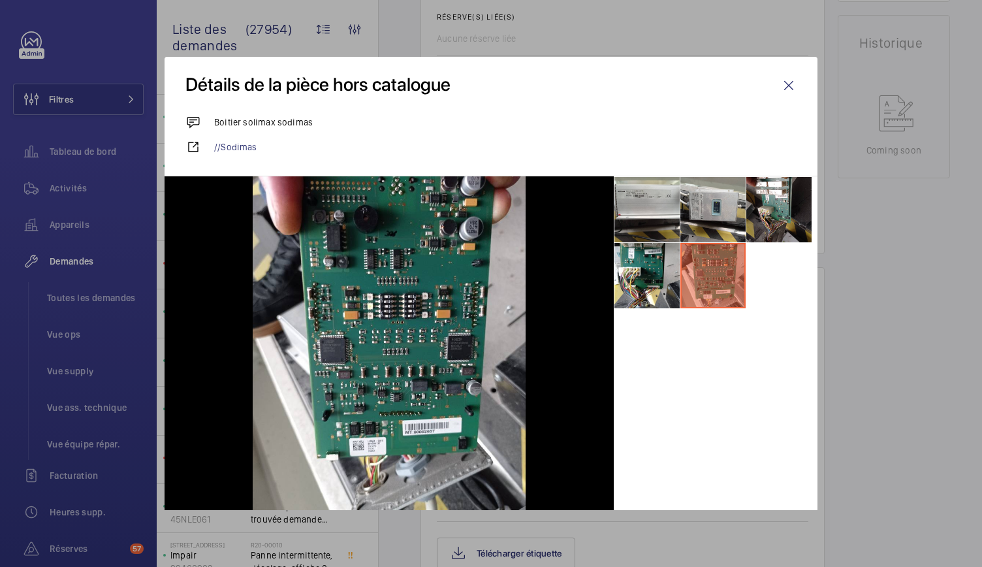
click at [670, 280] on ul at bounding box center [716, 242] width 204 height 133
click at [645, 280] on li at bounding box center [646, 275] width 65 height 65
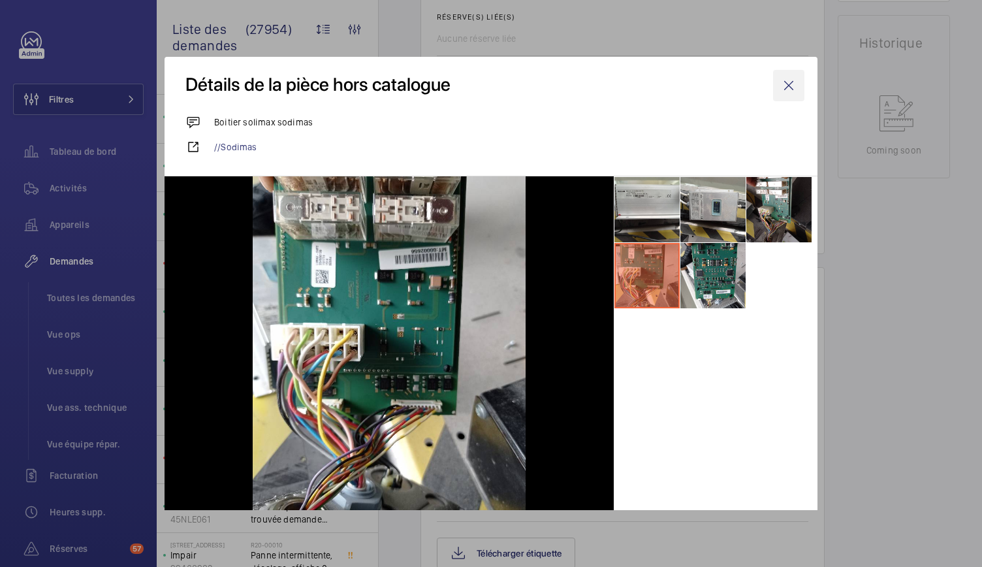
click at [778, 94] on wm-front-icon-button at bounding box center [788, 85] width 31 height 31
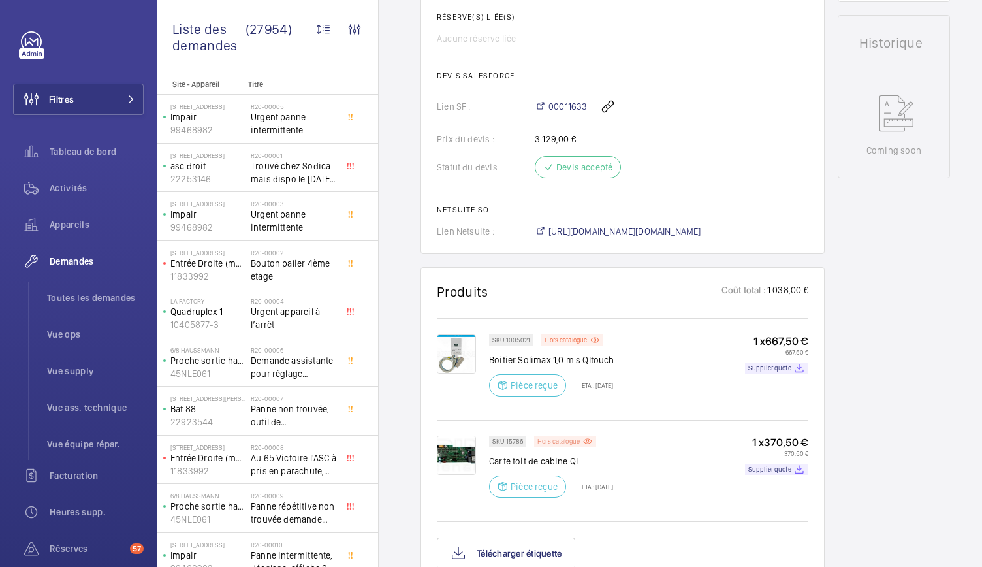
click at [567, 439] on p "Hors catalogue" at bounding box center [558, 441] width 42 height 5
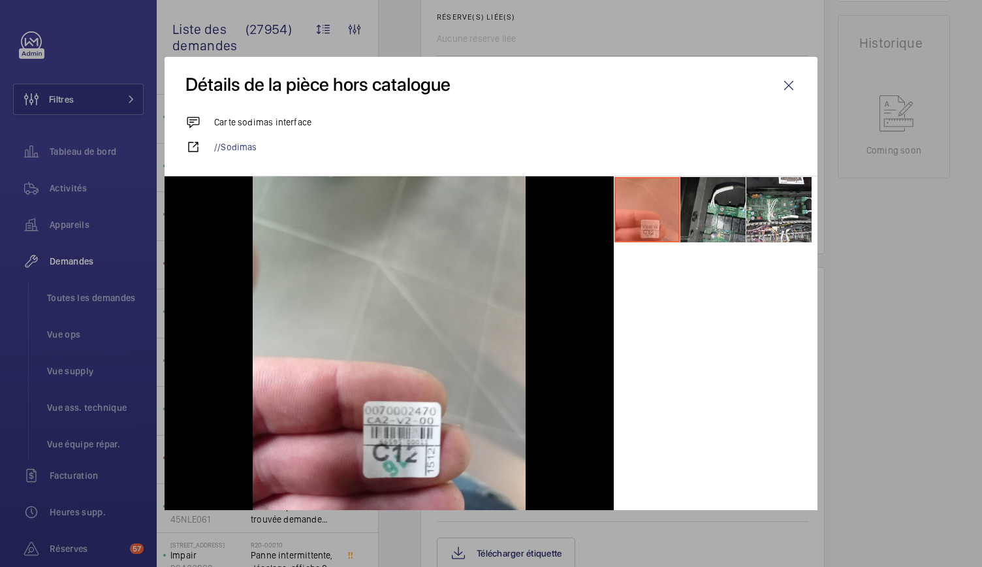
click at [702, 196] on li at bounding box center [712, 209] width 65 height 65
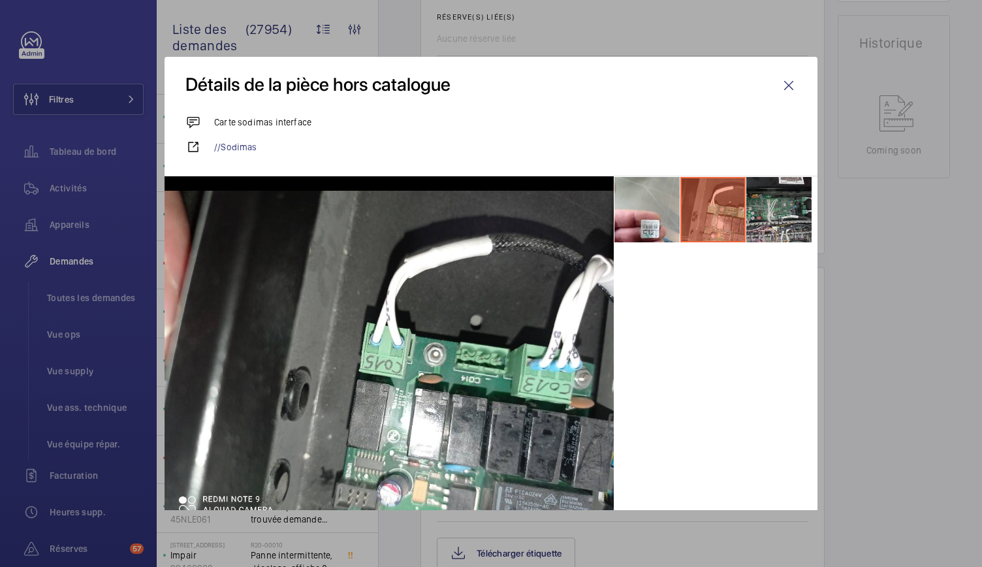
click at [766, 193] on li at bounding box center [778, 209] width 65 height 65
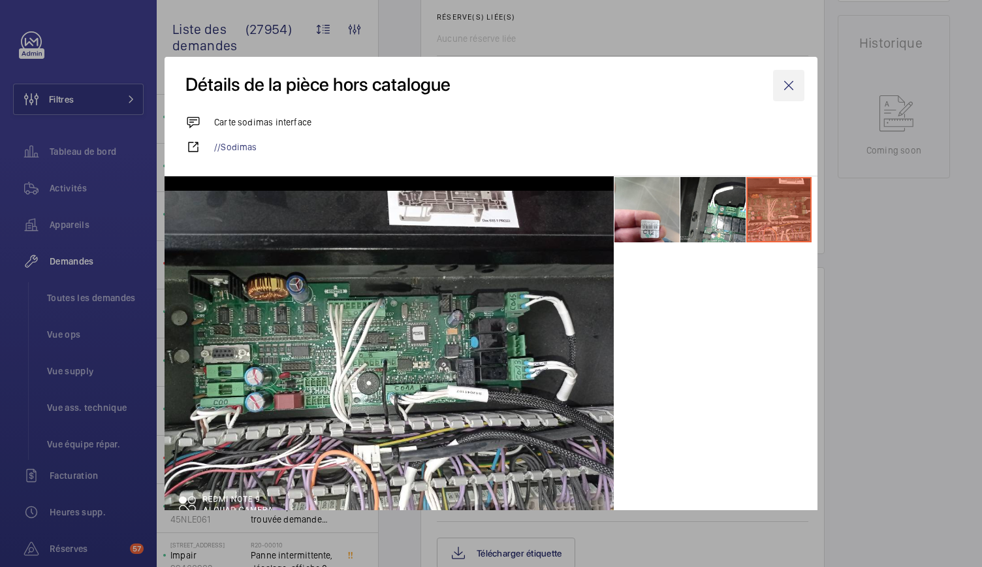
click at [781, 89] on wm-front-icon-button at bounding box center [788, 85] width 31 height 31
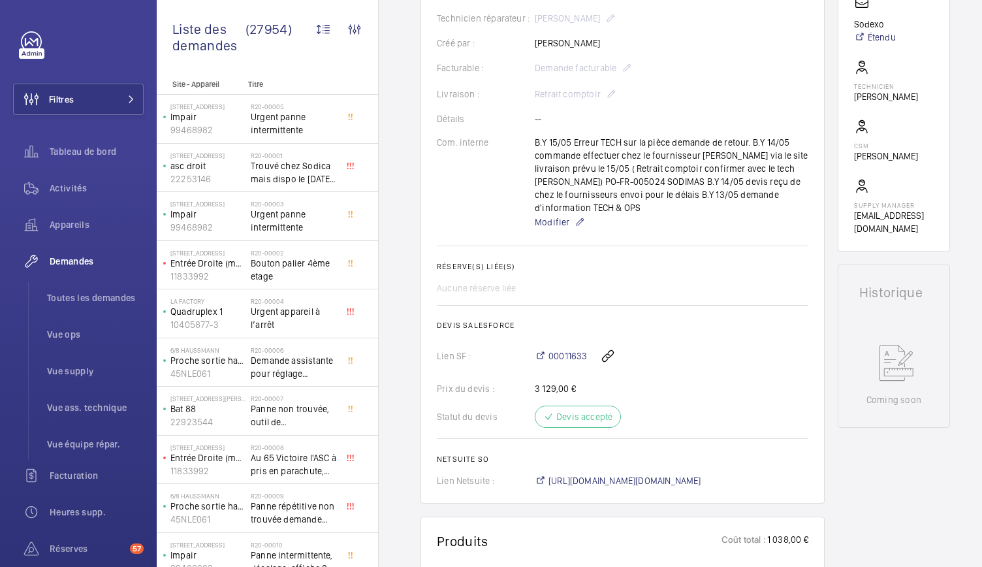
scroll to position [330, 0]
